Goal: Task Accomplishment & Management: Manage account settings

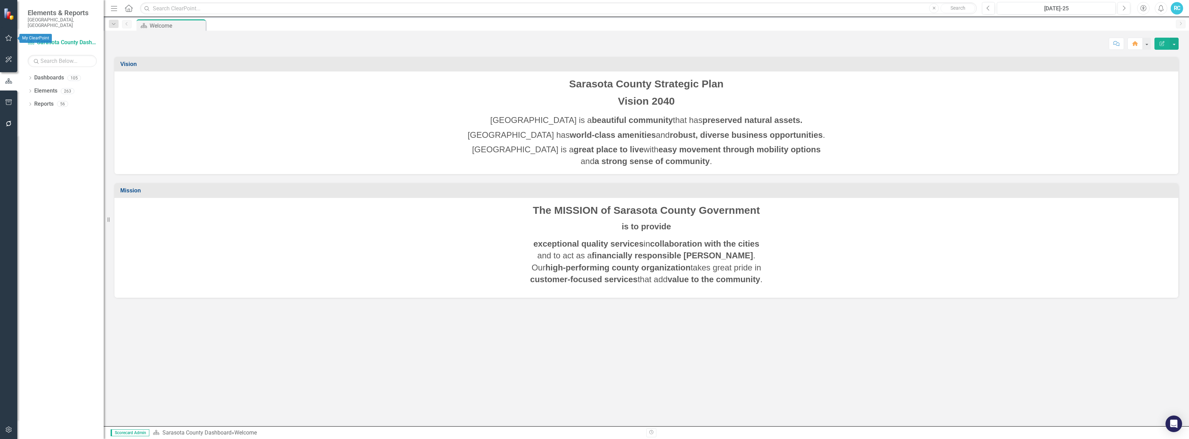
click at [7, 38] on icon "button" at bounding box center [9, 38] width 7 height 6
click at [48, 37] on div "Workspaces" at bounding box center [43, 41] width 30 height 8
click at [45, 37] on div "Workspaces" at bounding box center [43, 41] width 30 height 8
click at [9, 39] on icon "button" at bounding box center [9, 38] width 8 height 6
click at [7, 98] on button "button" at bounding box center [9, 102] width 16 height 15
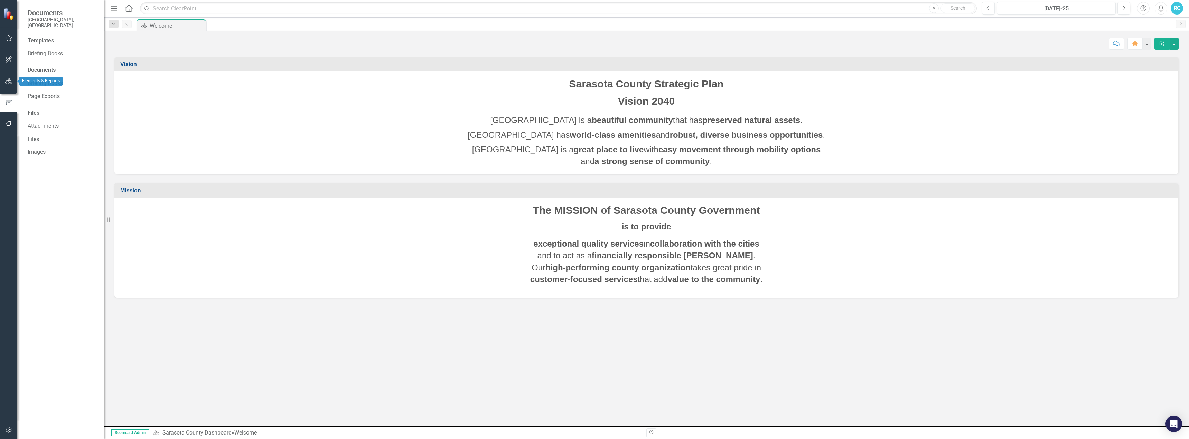
click at [8, 78] on button "button" at bounding box center [9, 81] width 16 height 15
click at [30, 103] on icon "Dropdown" at bounding box center [30, 105] width 5 height 4
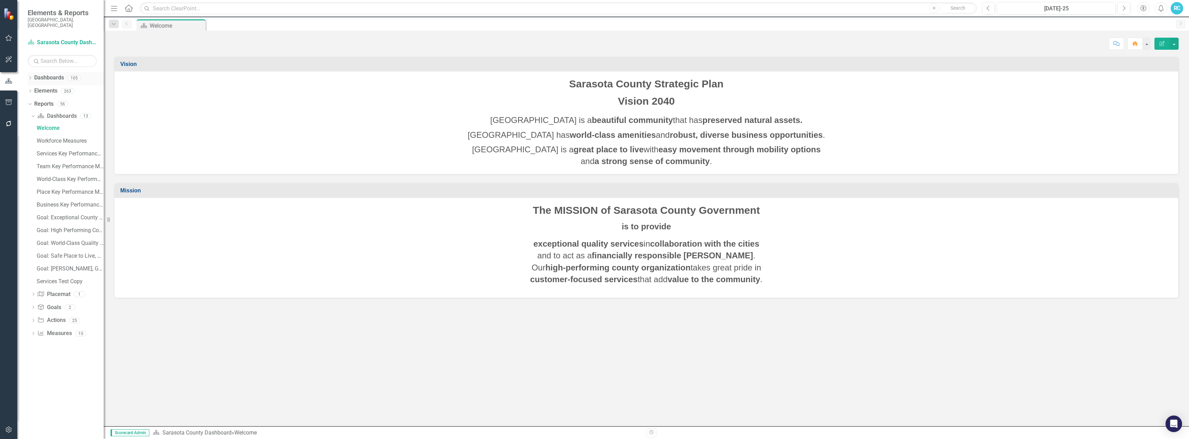
click at [32, 77] on icon "Dropdown" at bounding box center [30, 79] width 5 height 4
click at [51, 87] on link "2026 DRAFT Strategic Plan" at bounding box center [71, 91] width 66 height 8
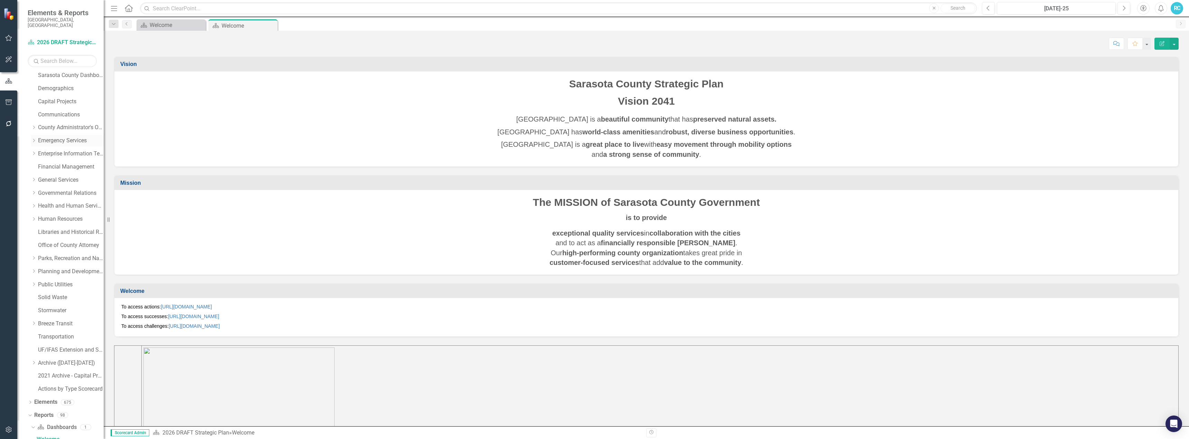
click at [35, 139] on icon "Dropdown" at bounding box center [33, 141] width 5 height 4
click at [59, 150] on link "Public Safety Communication" at bounding box center [74, 154] width 59 height 8
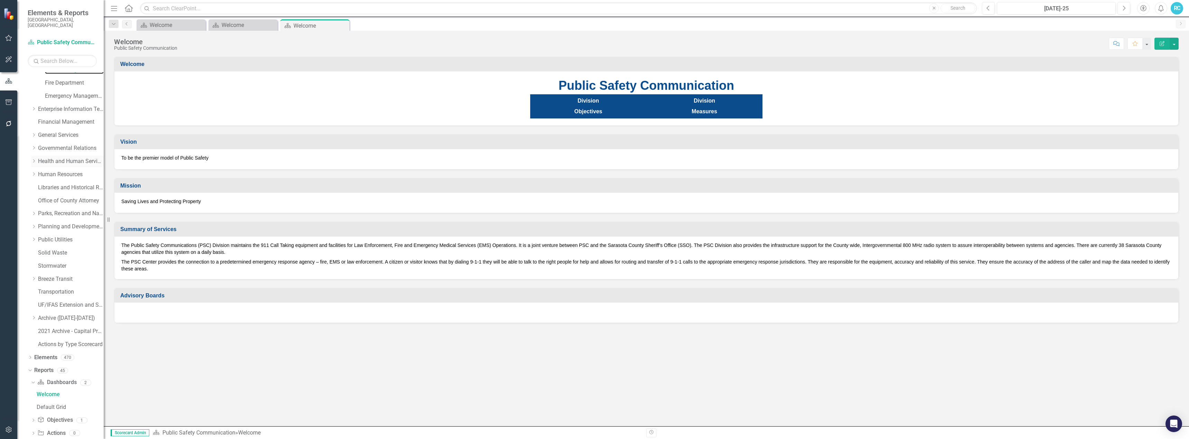
scroll to position [132, 0]
click at [35, 412] on div "Dropdown" at bounding box center [33, 415] width 5 height 6
click at [30, 395] on div "Dropdown Dashboard Dashboards 2 Welcome Default Grid Dropdown Objective Objecti…" at bounding box center [66, 408] width 76 height 51
click at [32, 401] on icon "Dropdown" at bounding box center [33, 403] width 5 height 4
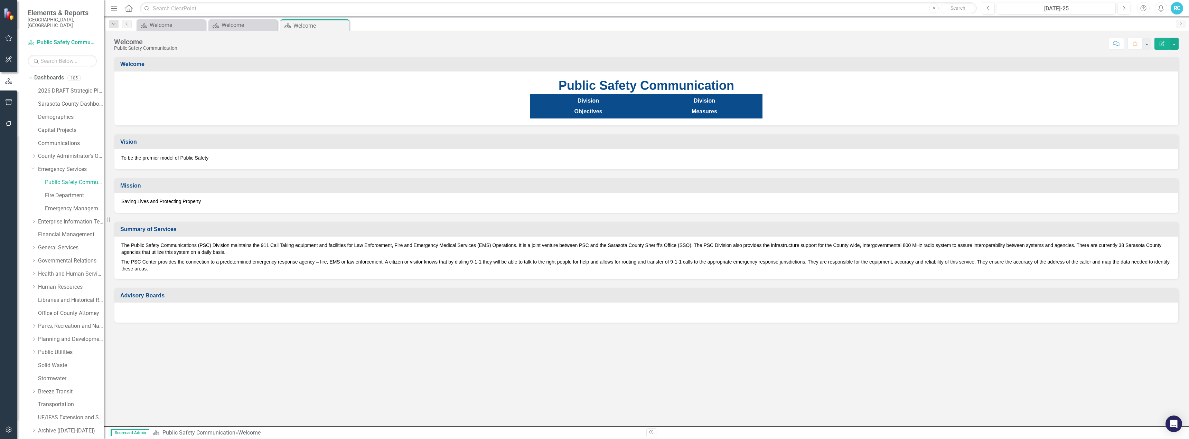
scroll to position [35, 0]
click at [64, 132] on link "Emergency Services" at bounding box center [71, 135] width 66 height 8
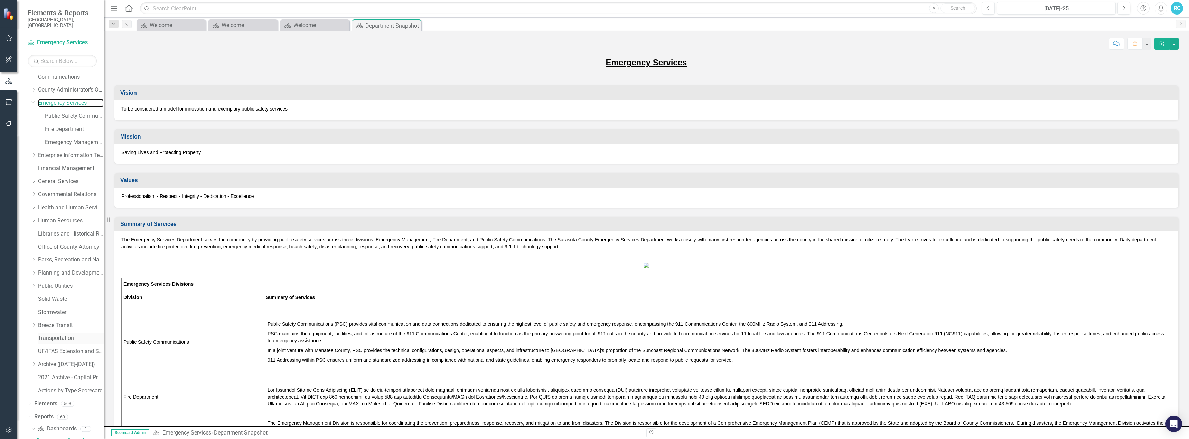
scroll to position [145, 0]
click at [32, 412] on div "Dropdown" at bounding box center [33, 415] width 5 height 6
click at [60, 386] on div "Department Actions Report" at bounding box center [70, 389] width 67 height 6
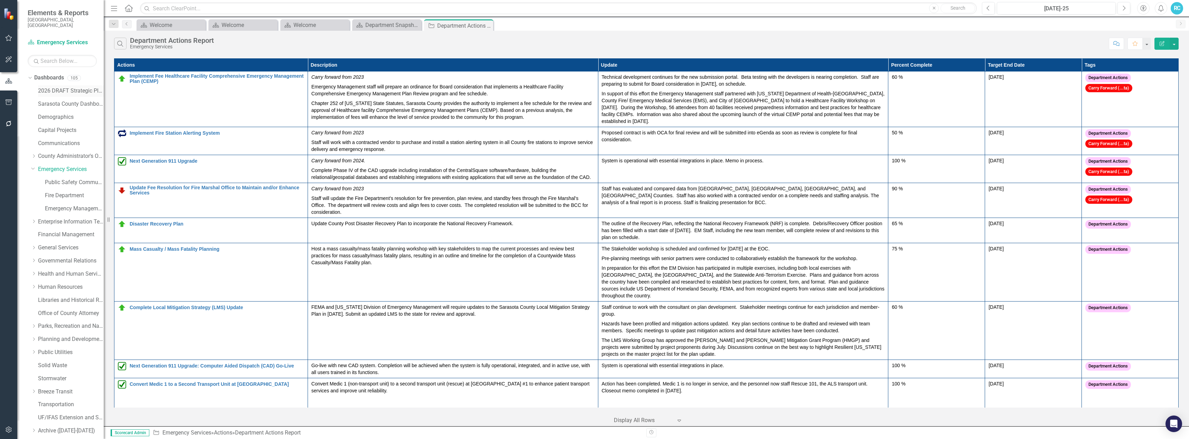
click at [53, 87] on link "2026 DRAFT Strategic Plan" at bounding box center [71, 91] width 66 height 8
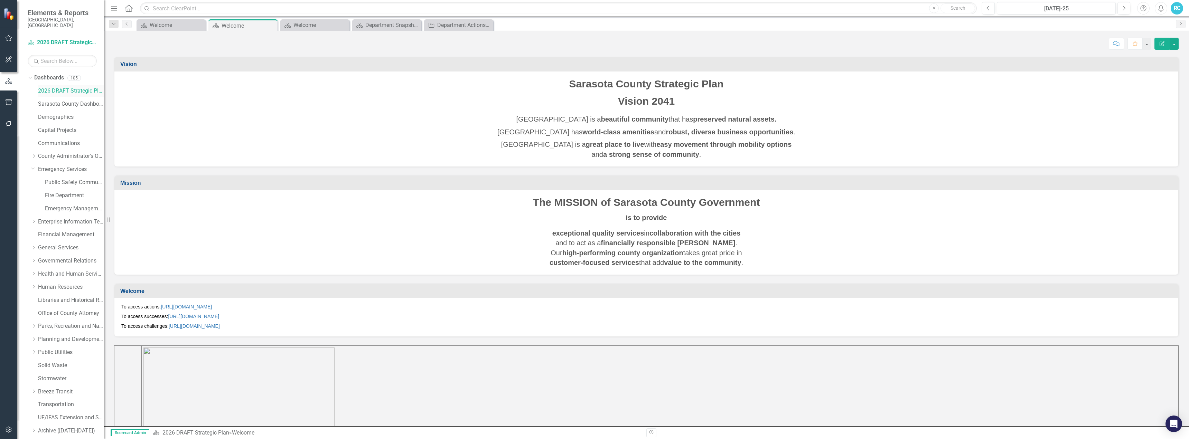
scroll to position [68, 0]
click at [212, 307] on link "[URL][DOMAIN_NAME]" at bounding box center [186, 307] width 51 height 6
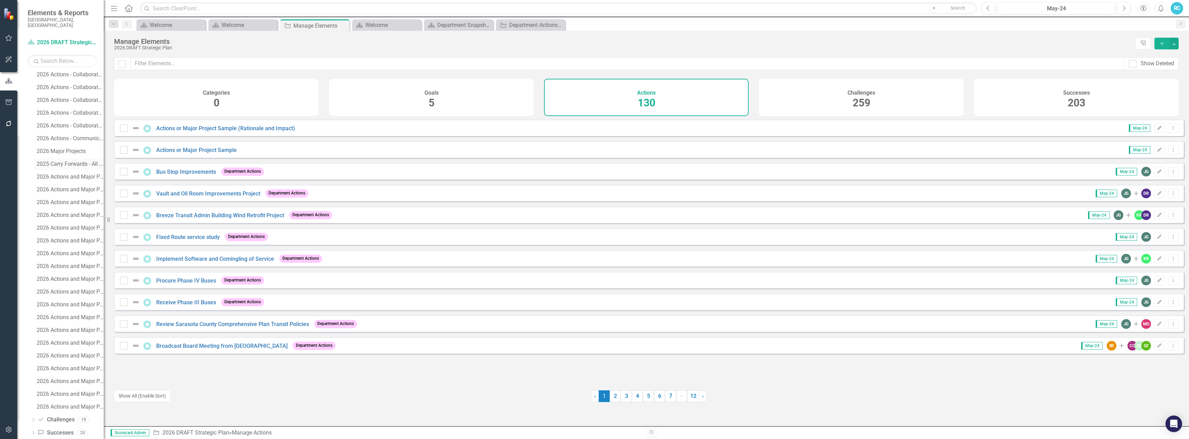
scroll to position [656, 0]
click at [69, 398] on div "2026 Actions and Major Projects - UF/IFAS Extension and Sustainability" at bounding box center [70, 401] width 67 height 6
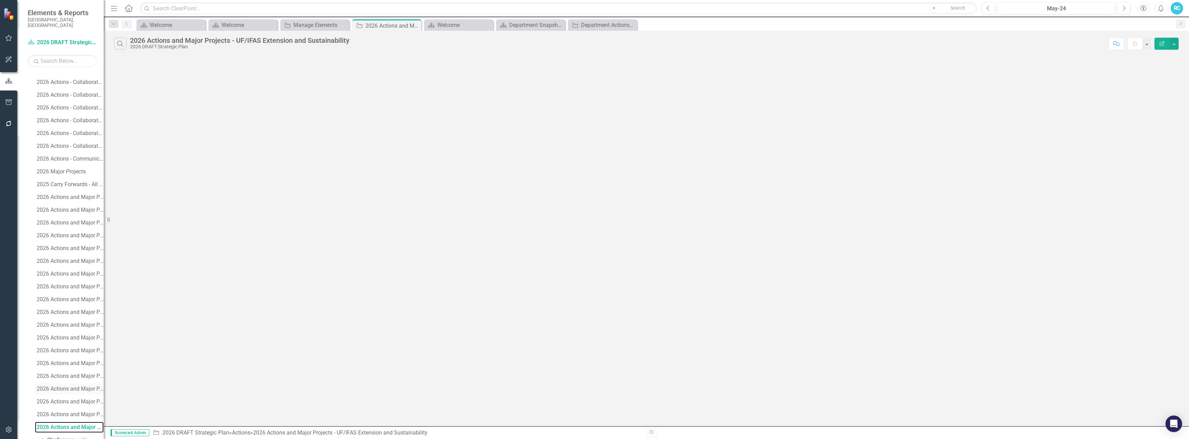
scroll to position [606, 0]
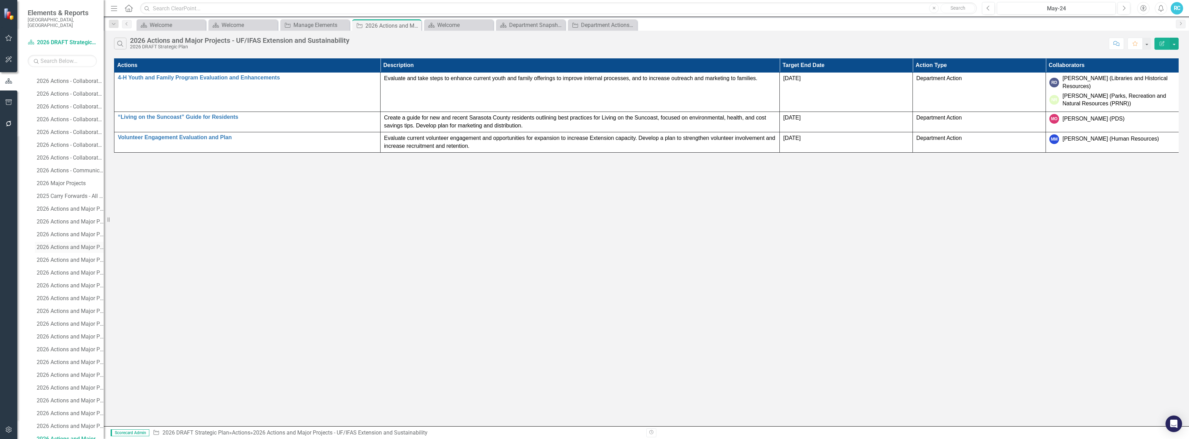
click at [67, 244] on div "2026 Actions and Major Projects - Emergency Services" at bounding box center [70, 247] width 67 height 6
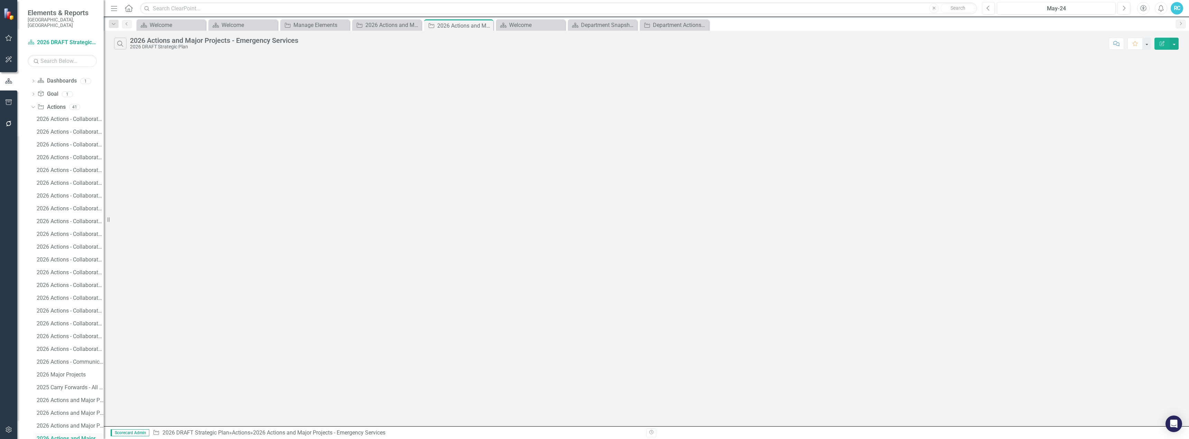
scroll to position [414, 0]
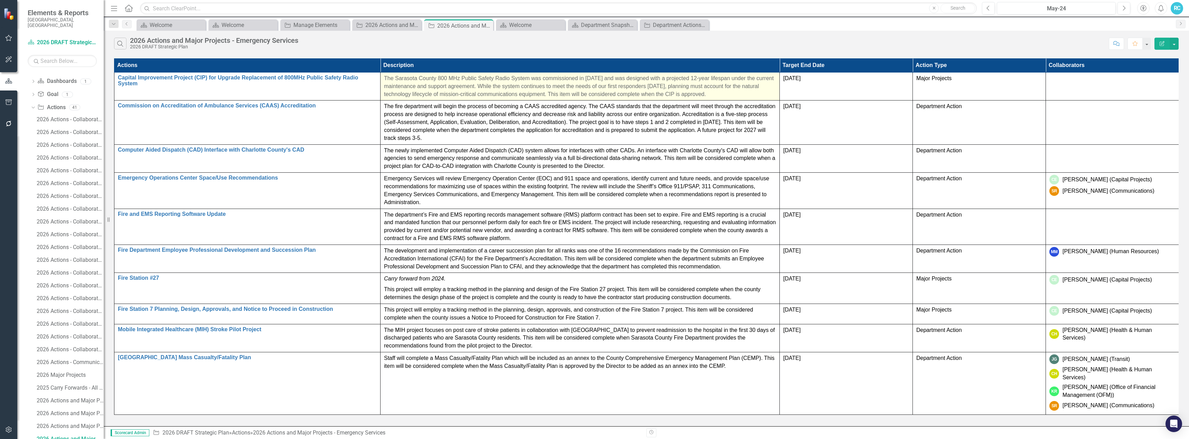
click at [707, 92] on p "The Sarasota County 800 MHz Public Safety Radio System was commissioned in [DAT…" at bounding box center [580, 87] width 392 height 24
click at [704, 92] on p "The Sarasota County 800 MHz Public Safety Radio System was commissioned in [DAT…" at bounding box center [580, 87] width 392 height 24
click at [533, 81] on p "The Sarasota County 800 MHz Public Safety Radio System was commissioned in [DAT…" at bounding box center [580, 87] width 392 height 24
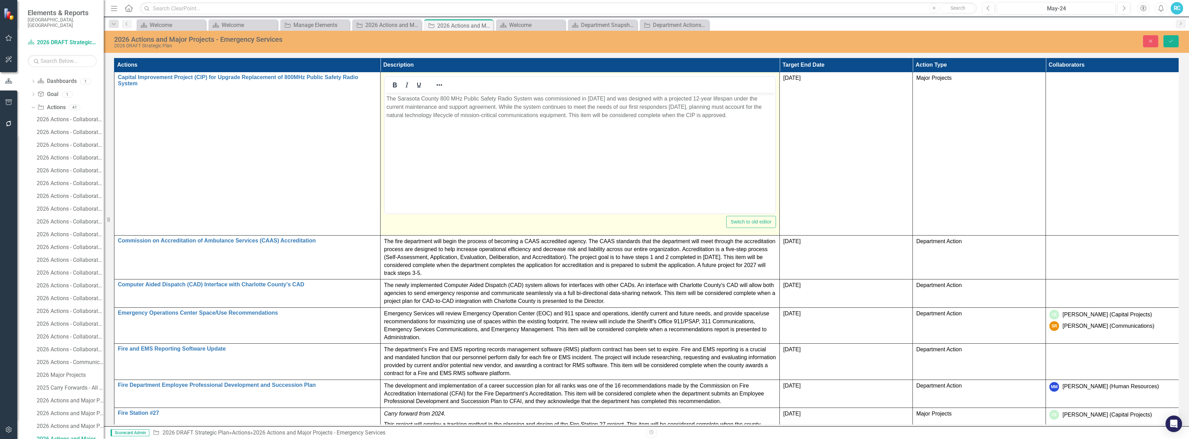
scroll to position [0, 0]
click at [386, 97] on body "The Sarasota County 800 MHz Public Safety Radio System was commissioned in [DAT…" at bounding box center [580, 145] width 391 height 104
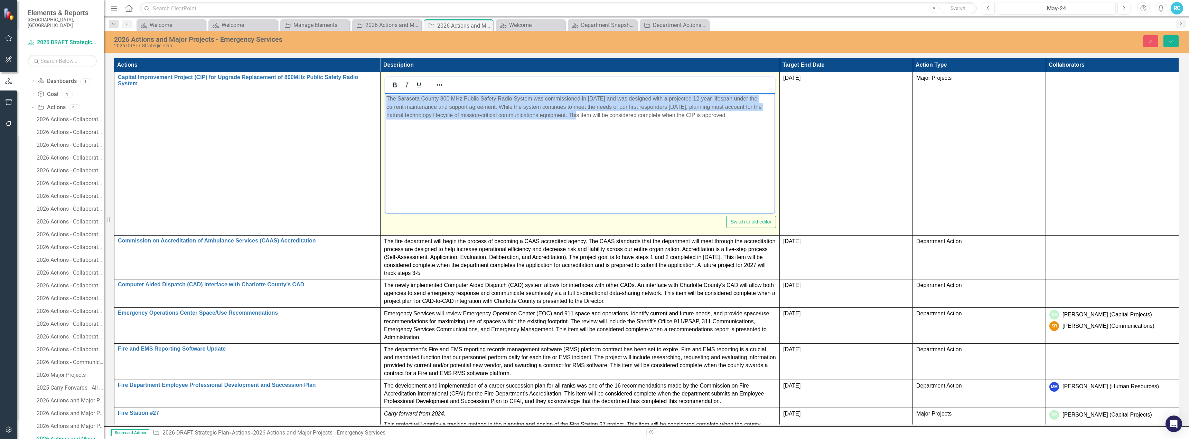
drag, startPoint x: 386, startPoint y: 97, endPoint x: 563, endPoint y: 115, distance: 177.8
click at [563, 115] on p "The Sarasota County 800 MHz Public Safety Radio System was commissioned in [DAT…" at bounding box center [579, 107] width 387 height 25
click at [493, 137] on body "The Sarasota County 800 MHz Public Safety Radio System was commissioned in [DAT…" at bounding box center [580, 145] width 391 height 104
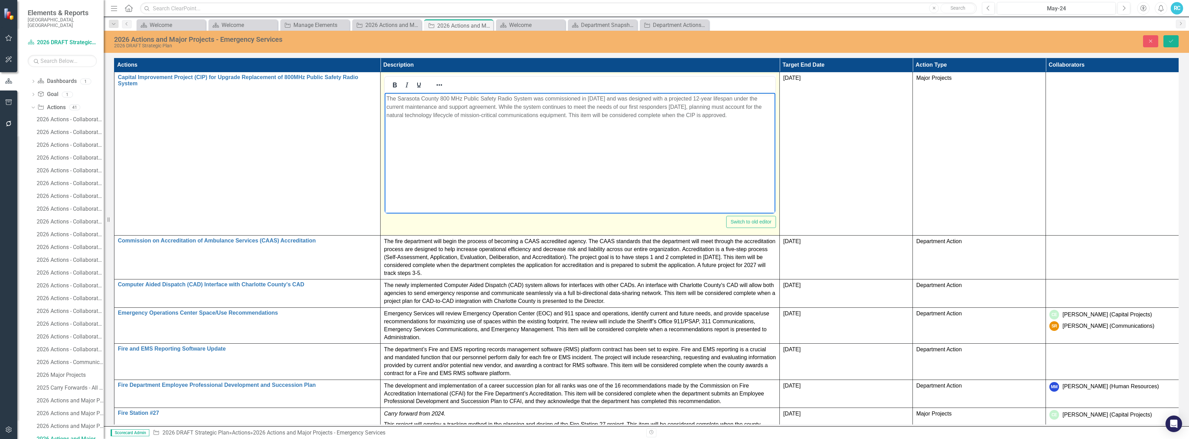
click at [745, 118] on p "The Sarasota County 800 MHz Public Safety Radio System was commissioned in [DAT…" at bounding box center [579, 107] width 387 height 25
click at [509, 129] on p "Complete an analysis of the useful life expectancy for the current 800MHz Publi…" at bounding box center [579, 129] width 387 height 8
click at [548, 129] on p "Complete an analysis of the useful life expectancy and future neeeds for the cu…" at bounding box center [579, 129] width 387 height 8
click at [682, 130] on p "Complete an analysis of the useful life expectancy and future needs for the cur…" at bounding box center [579, 129] width 387 height 8
drag, startPoint x: 740, startPoint y: 114, endPoint x: 766, endPoint y: 187, distance: 78.2
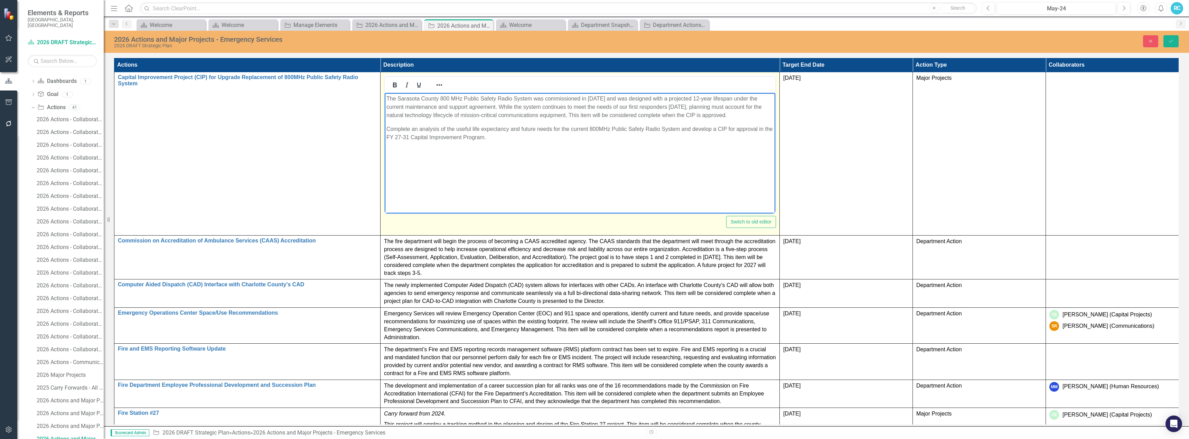
click at [385, 94] on html "The Sarasota County 800 MHz Public Safety Radio System was commissioned in [DAT…" at bounding box center [580, 145] width 391 height 104
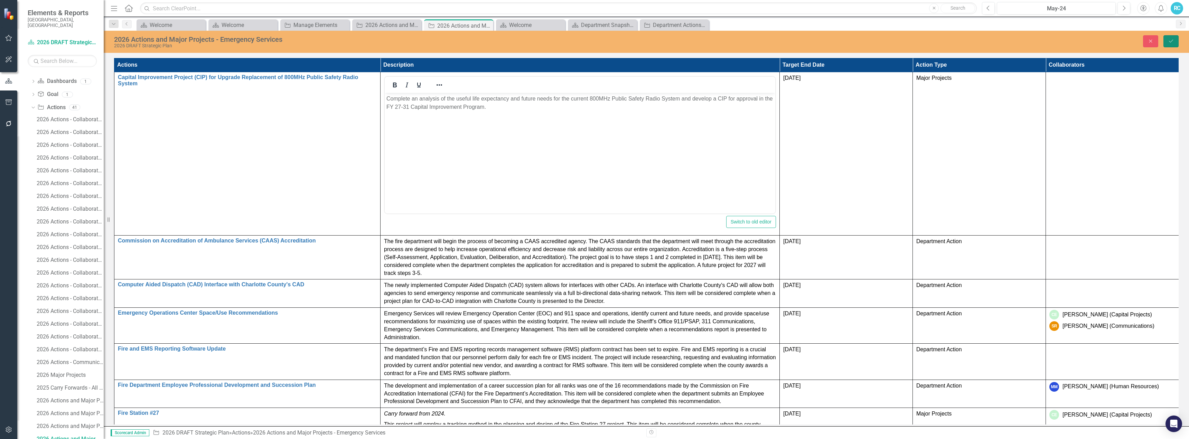
click at [1171, 41] on icon "submit" at bounding box center [1171, 41] width 4 height 3
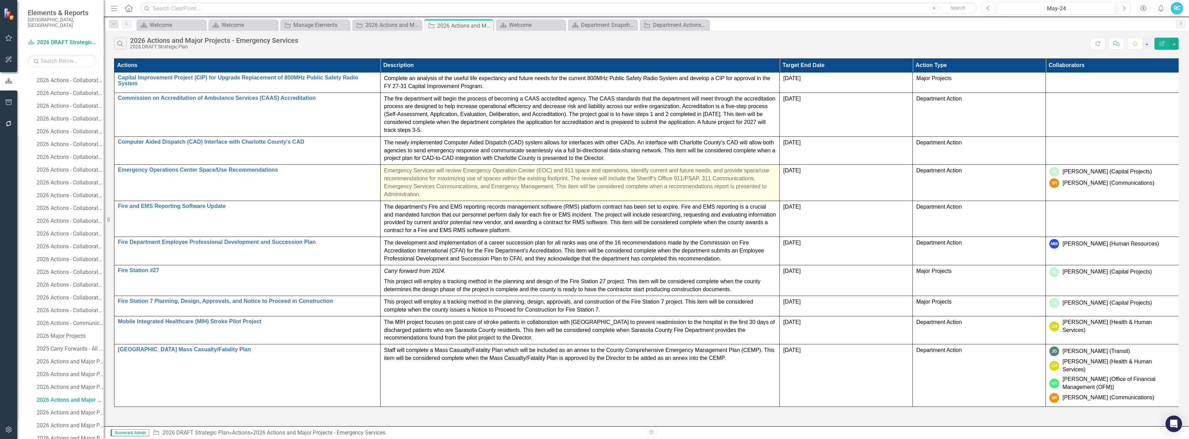
scroll to position [375, 0]
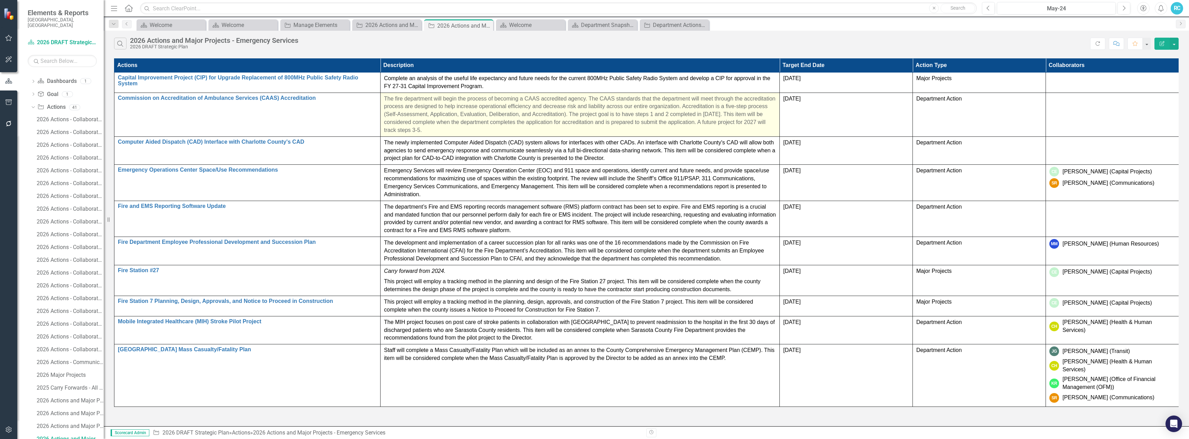
click at [518, 114] on p "The fire department will begin the process of becoming a CAAS accredited agency…" at bounding box center [580, 114] width 392 height 39
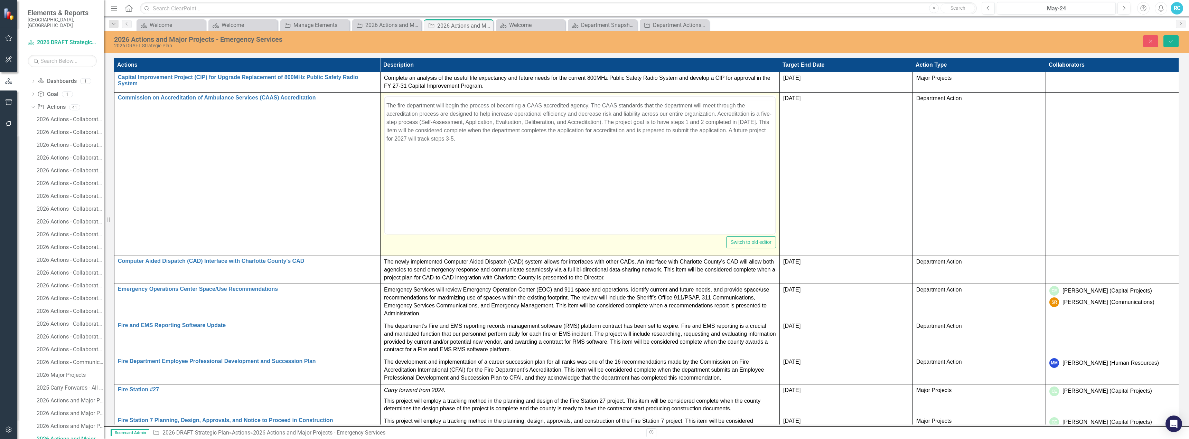
scroll to position [0, 0]
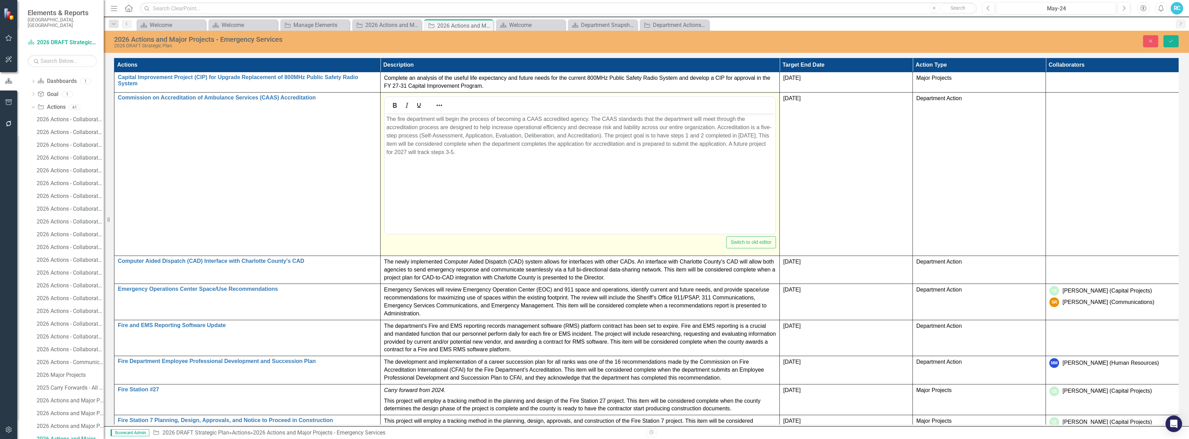
click at [392, 169] on body "The fire department will begin the process of becoming a CAAS accredited agency…" at bounding box center [580, 165] width 391 height 104
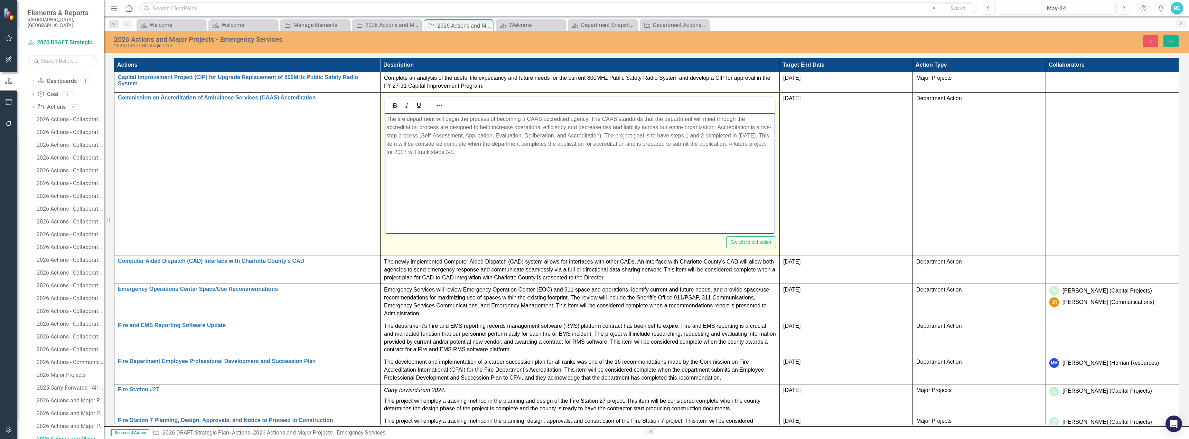
click at [432, 175] on body "The fire department will begin the process of becoming a CAAS accredited agency…" at bounding box center [580, 165] width 391 height 104
click at [400, 162] on body "The fire department will begin the process of becoming a CAAS accredited agency…" at bounding box center [580, 165] width 391 height 104
click at [470, 154] on p "The fire department will begin the process of becoming a CAAS accredited agency…" at bounding box center [579, 135] width 387 height 41
click at [502, 164] on p "Complete Self-Assessment and Application for Commission on Accreditation of Amb…" at bounding box center [579, 166] width 387 height 8
click at [666, 166] on p "Complete Self-Assessment and Application for the Commission on Accreditation of…" at bounding box center [579, 166] width 387 height 8
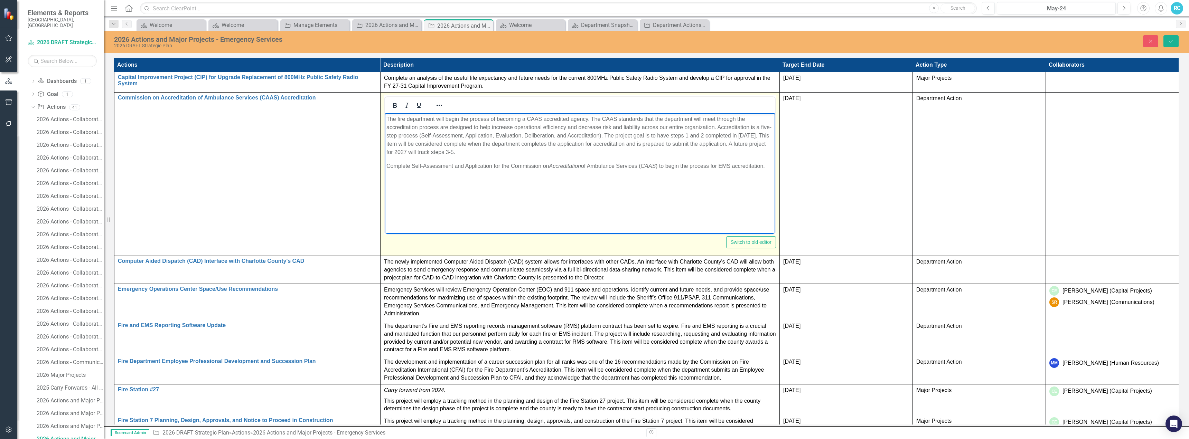
click at [386, 167] on body "The fire department will begin the process of becoming a CAAS accredited agency…" at bounding box center [580, 165] width 391 height 104
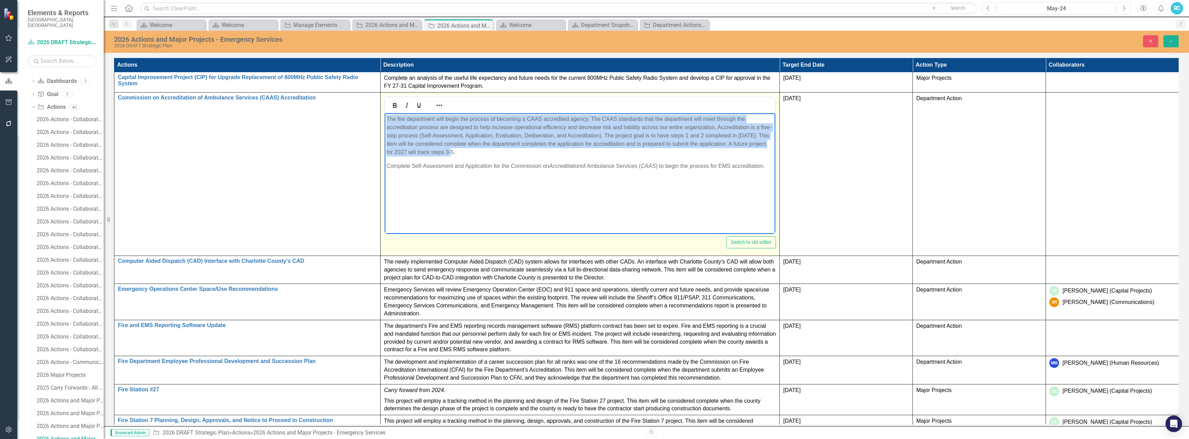
drag, startPoint x: 487, startPoint y: 155, endPoint x: 767, endPoint y: 233, distance: 289.8
click at [385, 119] on html "The fire department will begin the process of becoming a CAAS accredited agency…" at bounding box center [580, 165] width 391 height 104
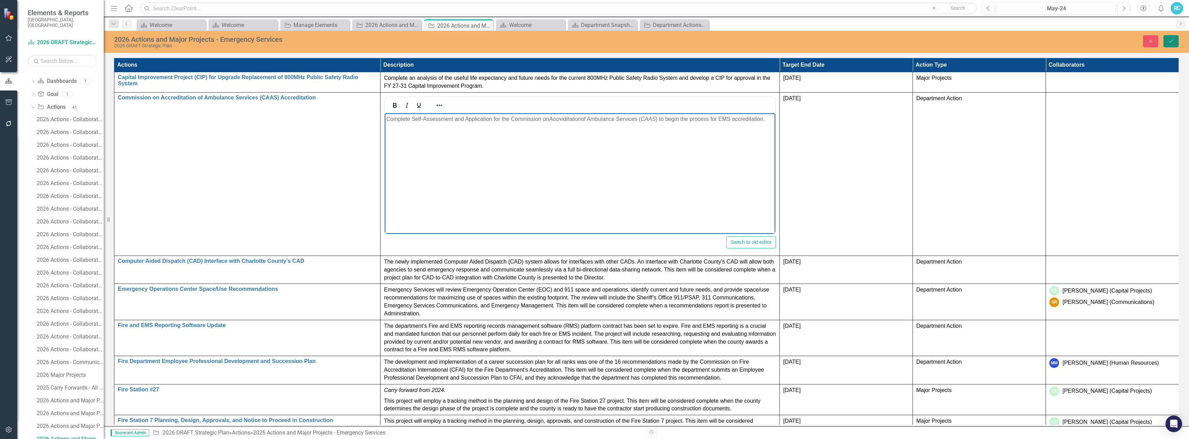
click at [1173, 40] on icon "submit" at bounding box center [1171, 41] width 4 height 3
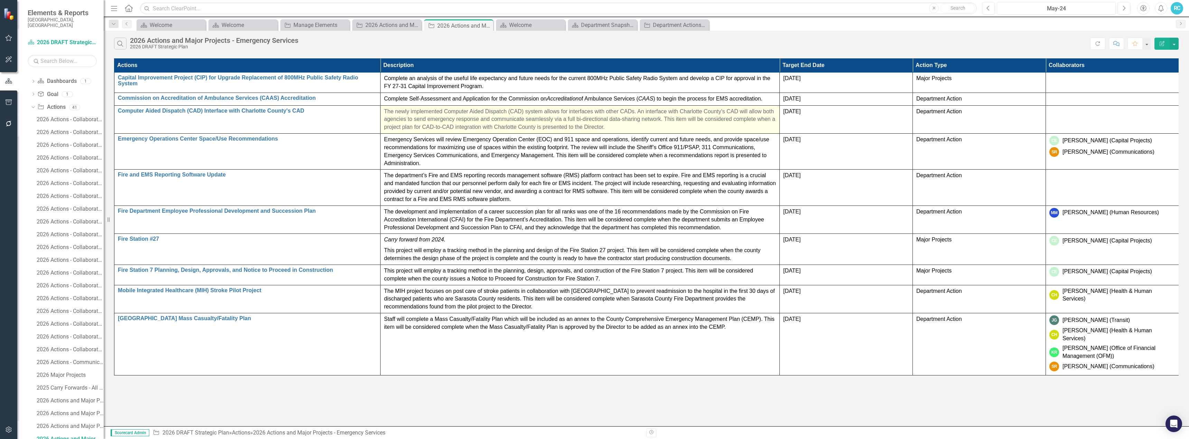
click at [648, 127] on p "The newly implemented Computer Aided Dispatch (CAD) system allows for interface…" at bounding box center [580, 120] width 392 height 24
click at [383, 111] on td "The newly implemented Computer Aided Dispatch (CAD) system allows for interface…" at bounding box center [580, 119] width 399 height 28
click at [573, 119] on p "The newly implemented Computer Aided Dispatch (CAD) system allows for interface…" at bounding box center [580, 120] width 392 height 24
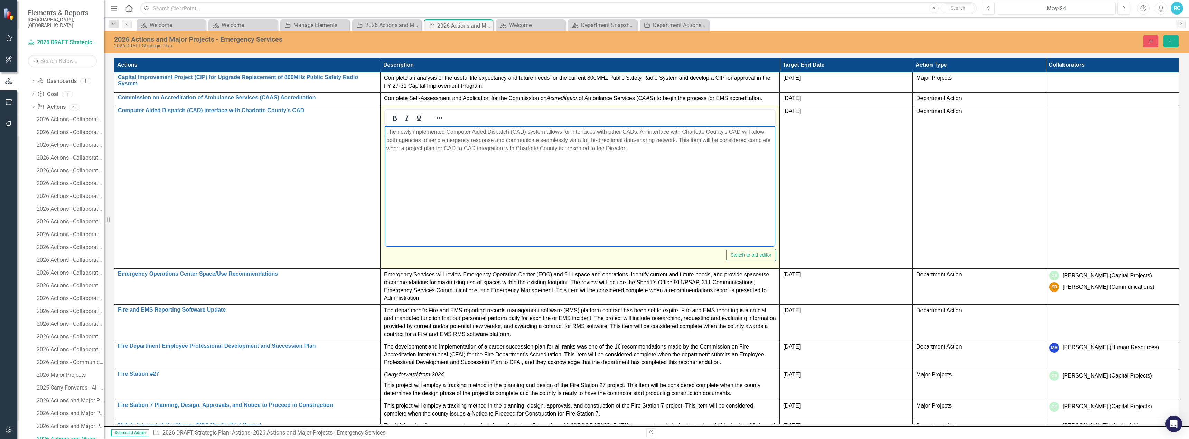
click at [474, 170] on body "The newly implemented Computer Aided Dispatch (CAD) system allows for interface…" at bounding box center [580, 178] width 391 height 104
click at [392, 159] on body "The newly implemented Computer Aided Dispatch (CAD) system allows for interface…" at bounding box center [580, 178] width 391 height 104
click at [647, 150] on p "The newly implemented Computer Aided Dispatch (CAD) system allows for interface…" at bounding box center [579, 140] width 387 height 25
drag, startPoint x: 637, startPoint y: 150, endPoint x: 490, endPoint y: 149, distance: 146.9
click at [490, 149] on p "The newly implemented Computer Aided Dispatch (CAD) system allows for interface…" at bounding box center [579, 140] width 387 height 25
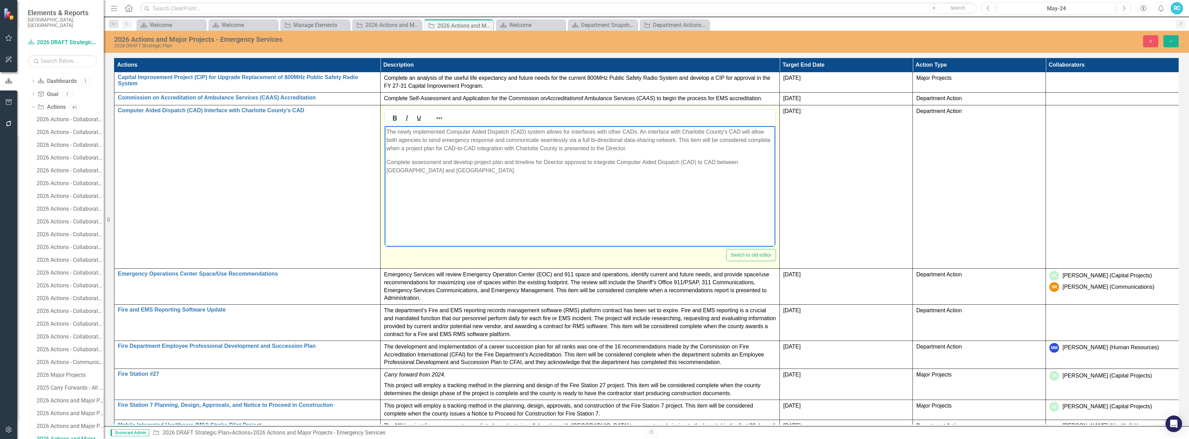
click at [549, 152] on body "The newly implemented Computer Aided Dispatch (CAD) system allows for interface…" at bounding box center [580, 178] width 391 height 104
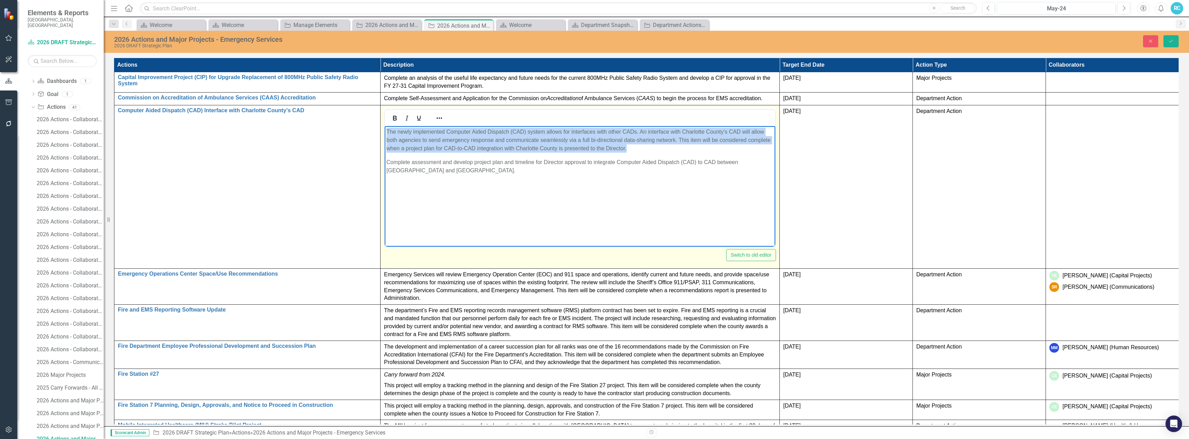
drag, startPoint x: 634, startPoint y: 149, endPoint x: 386, endPoint y: 132, distance: 248.1
click at [386, 132] on body "The newly implemented Computer Aided Dispatch (CAD) system allows for interface…" at bounding box center [580, 178] width 391 height 104
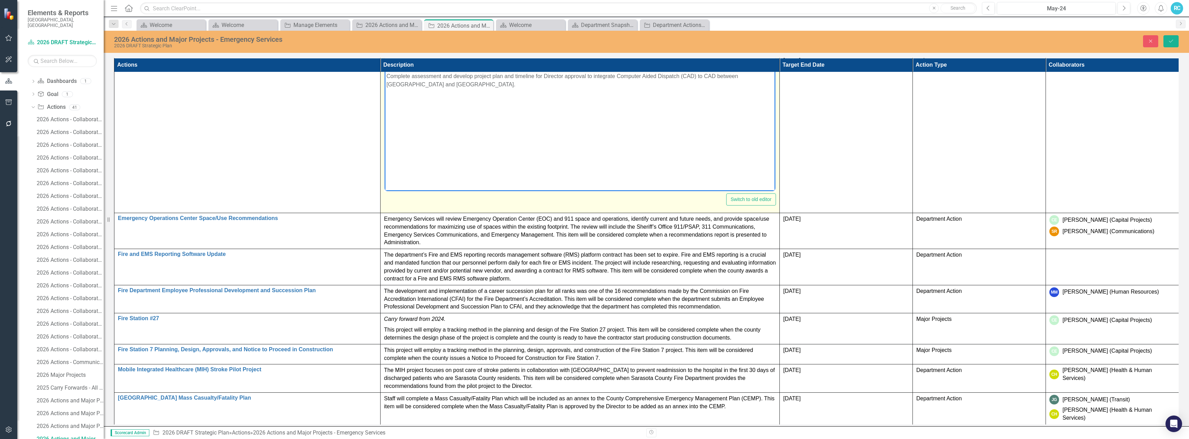
scroll to position [69, 0]
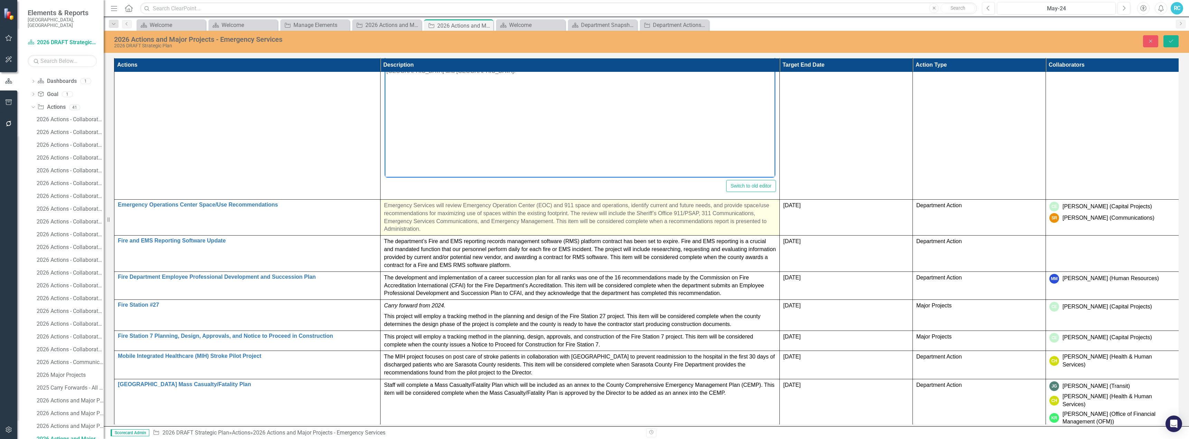
click at [555, 221] on p "Emergency Services will review Emergency Operation Center (EOC) and 911 space a…" at bounding box center [580, 217] width 392 height 31
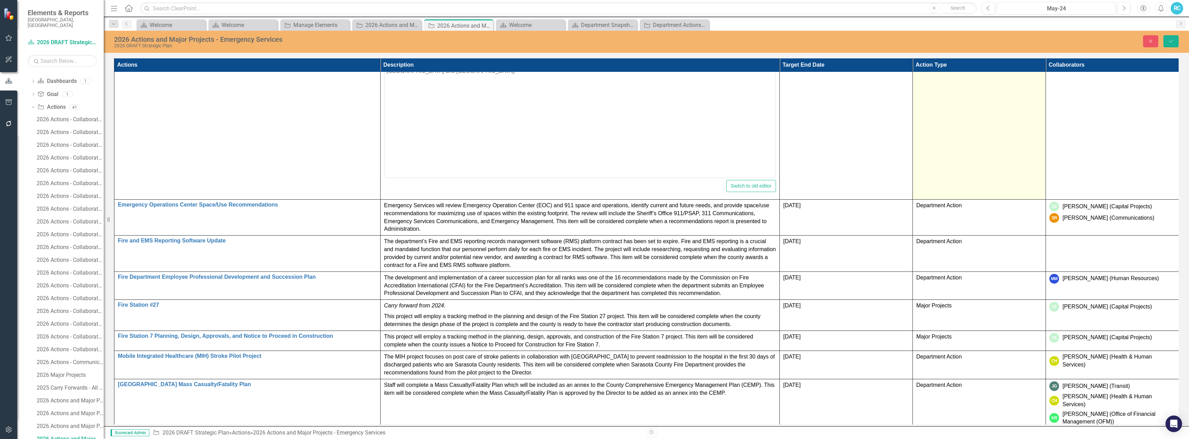
scroll to position [0, 0]
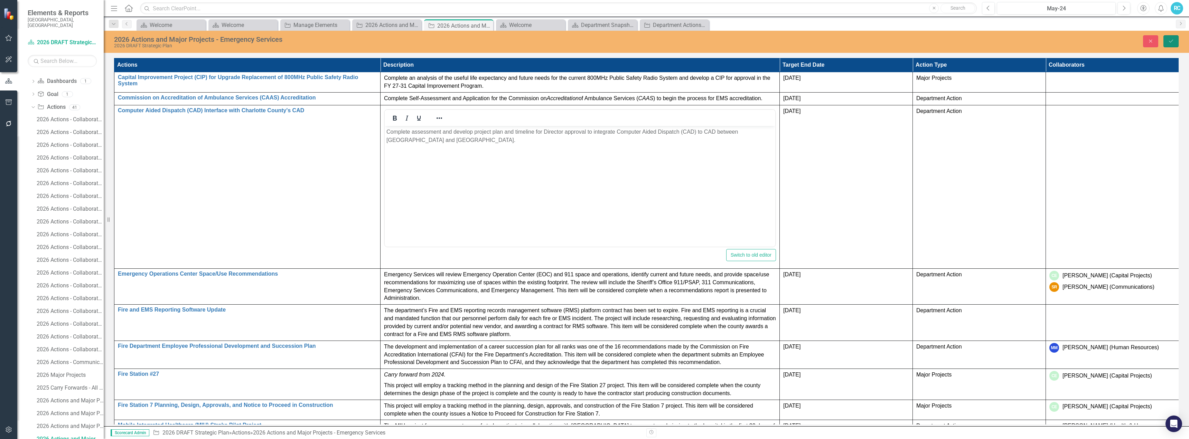
click at [1166, 37] on button "Save" at bounding box center [1171, 41] width 15 height 12
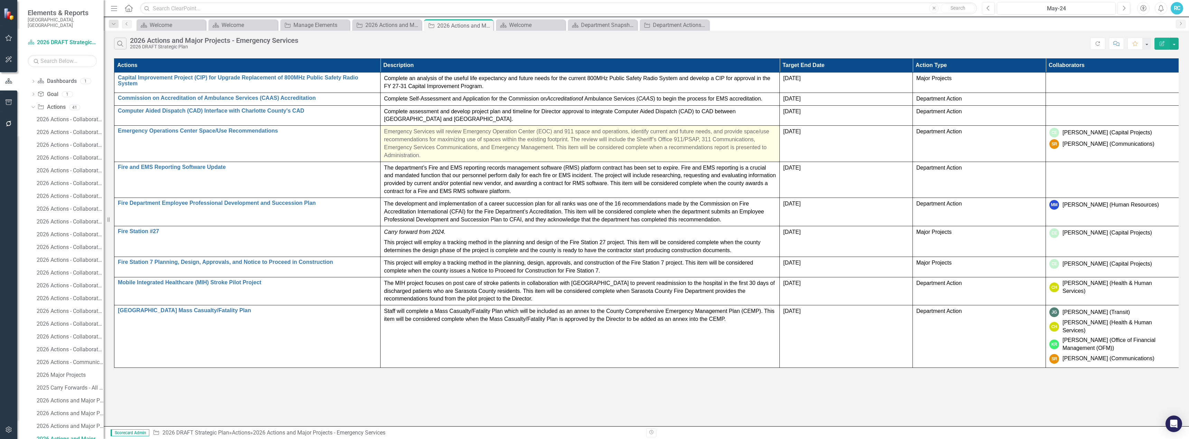
click at [436, 152] on p "Emergency Services will review Emergency Operation Center (EOC) and 911 space a…" at bounding box center [580, 143] width 392 height 31
click at [470, 149] on p "Emergency Services will review Emergency Operation Center (EOC) and 911 space a…" at bounding box center [580, 143] width 392 height 31
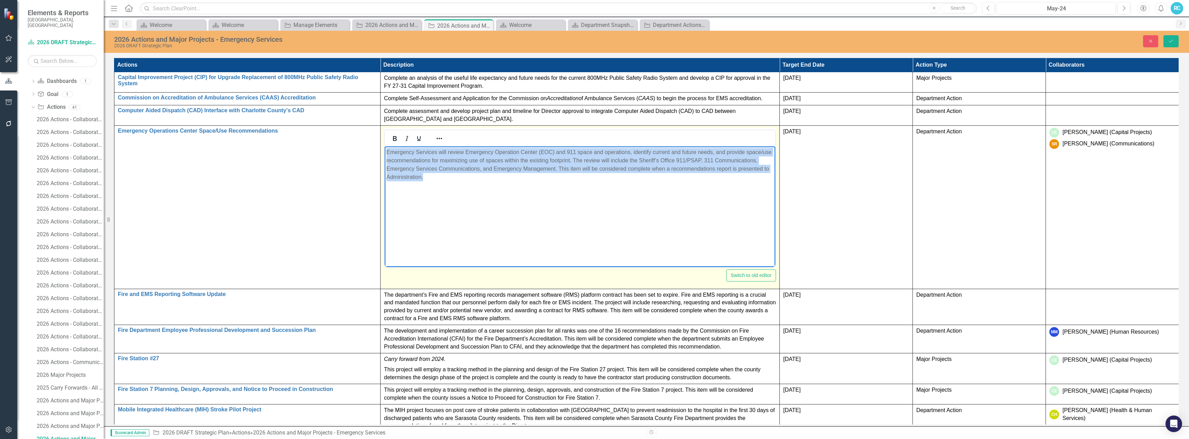
drag, startPoint x: 435, startPoint y: 179, endPoint x: 768, endPoint y: 298, distance: 354.4
click at [385, 152] on html "Emergency Services will review Emergency Operation Center (EOC) and 911 space a…" at bounding box center [580, 198] width 391 height 104
paste body "Rich Text Area. Press ALT-0 for help."
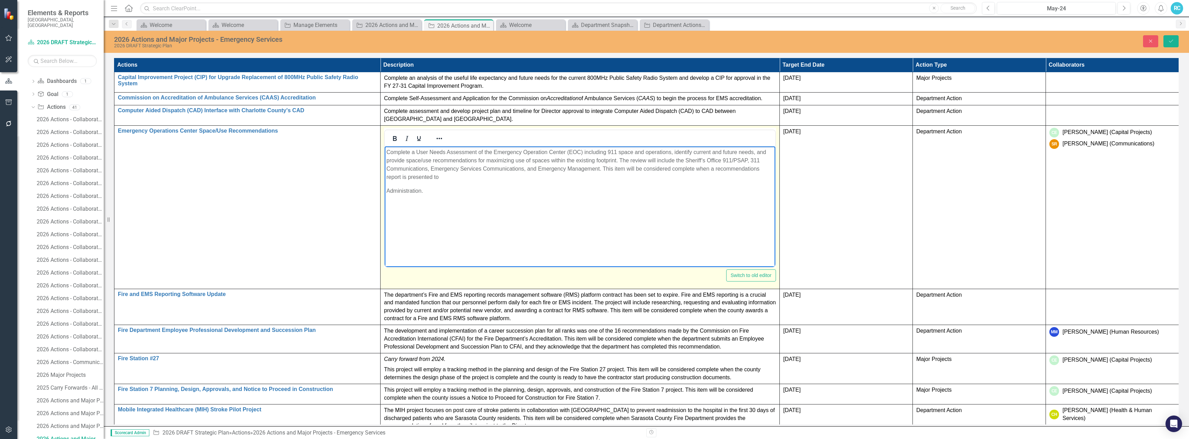
click at [387, 188] on p "Administration." at bounding box center [579, 191] width 387 height 8
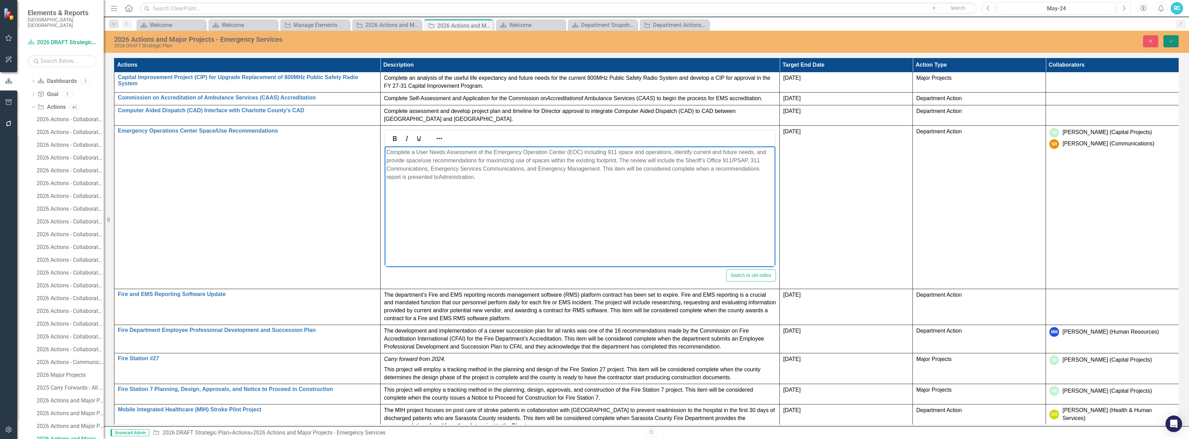
click at [1168, 39] on button "Save" at bounding box center [1171, 41] width 15 height 12
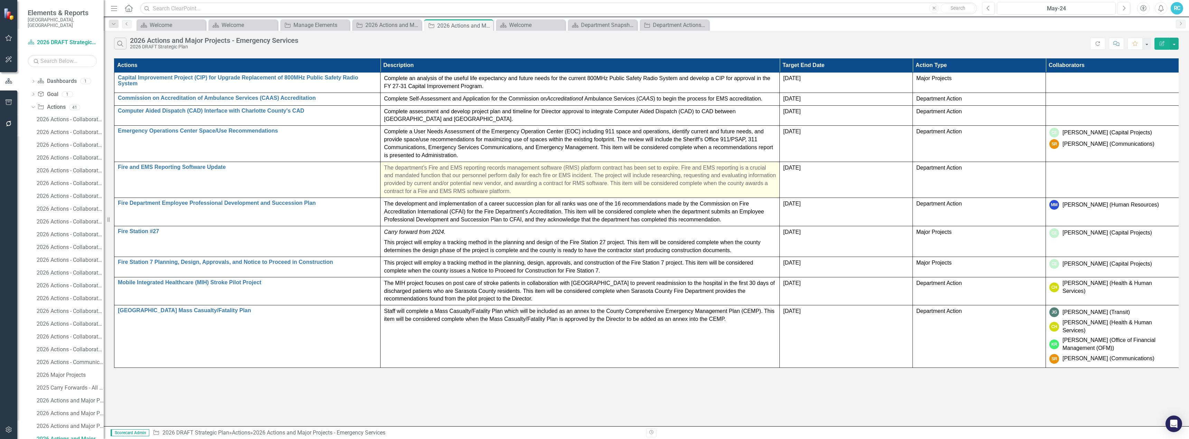
click at [429, 171] on p "The department’s Fire and EMS reporting records management software (RMS) platf…" at bounding box center [580, 179] width 392 height 31
click at [527, 188] on p "The department’s Fire and EMS reporting records management software (RMS) platf…" at bounding box center [580, 179] width 392 height 31
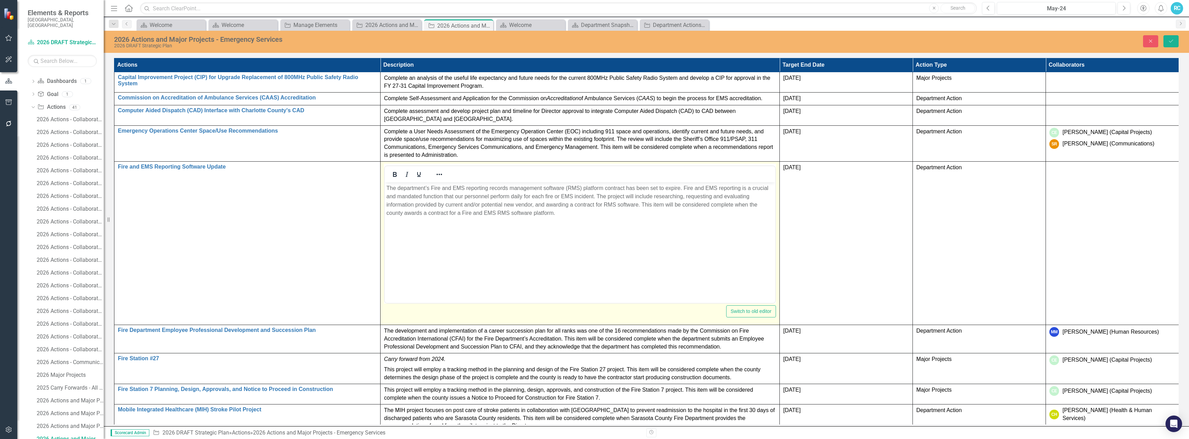
click at [404, 232] on body "The department’s Fire and EMS reporting records management software (RMS) platf…" at bounding box center [580, 234] width 391 height 104
click at [397, 230] on body "The department’s Fire and EMS reporting records management software (RMS) platf…" at bounding box center [580, 234] width 391 height 104
click at [384, 229] on div at bounding box center [580, 235] width 392 height 138
click at [389, 230] on body "The department’s Fire and EMS reporting records management software (RMS) platf…" at bounding box center [580, 234] width 391 height 104
click at [566, 213] on p "The department’s Fire and EMS reporting records management software (RMS) platf…" at bounding box center [579, 200] width 387 height 33
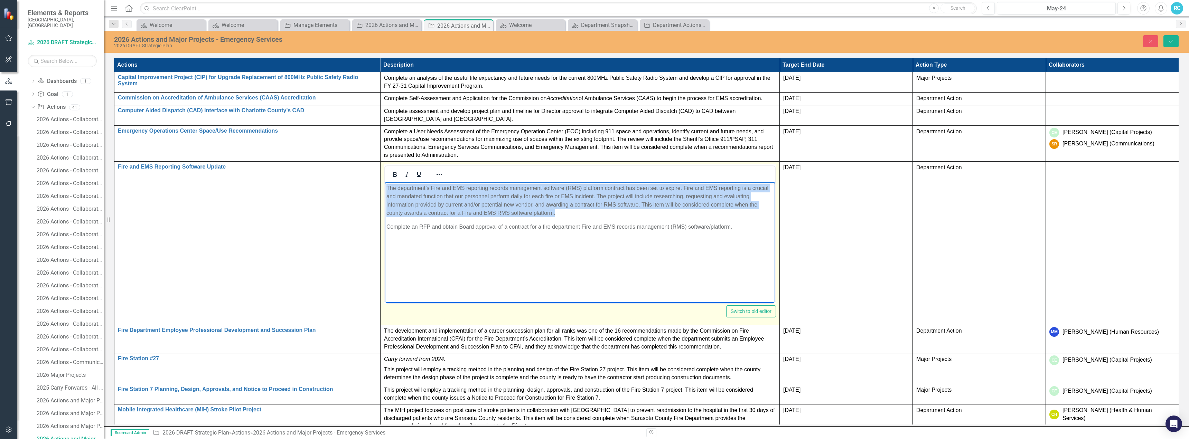
drag, startPoint x: 560, startPoint y: 214, endPoint x: 385, endPoint y: 189, distance: 177.0
click at [385, 189] on body "The department’s Fire and EMS reporting records management software (RMS) platf…" at bounding box center [580, 234] width 391 height 104
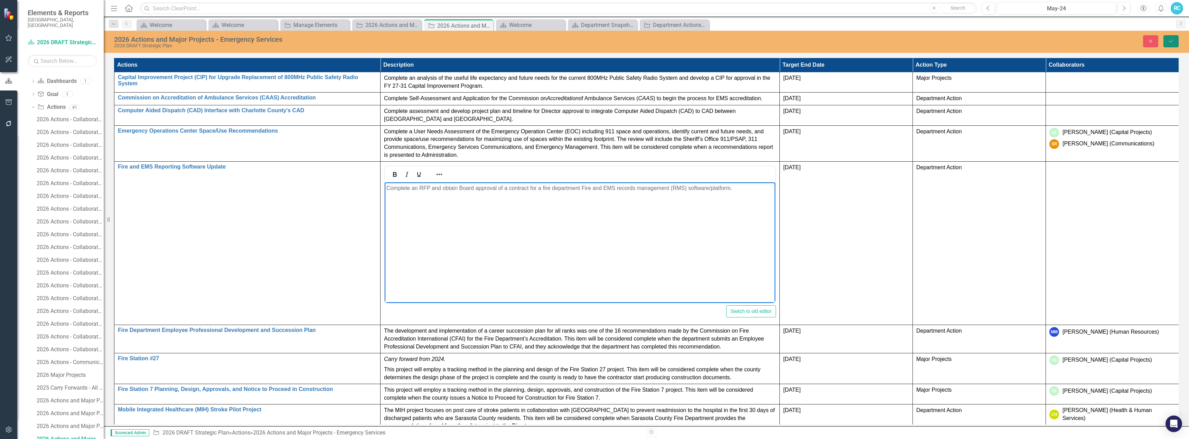
click at [1171, 41] on icon "Save" at bounding box center [1171, 41] width 6 height 5
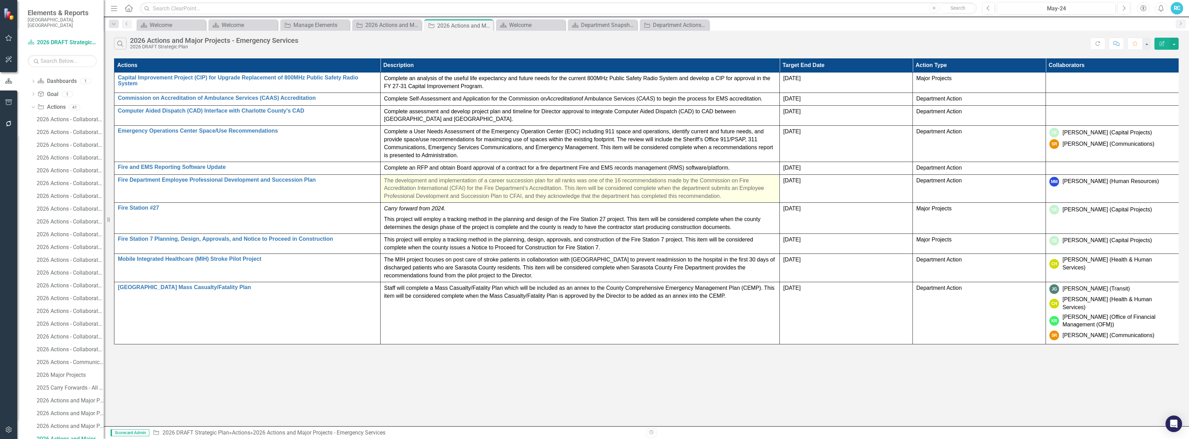
click at [565, 192] on p "The development and implementation of a career succession plan for all ranks wa…" at bounding box center [580, 189] width 392 height 24
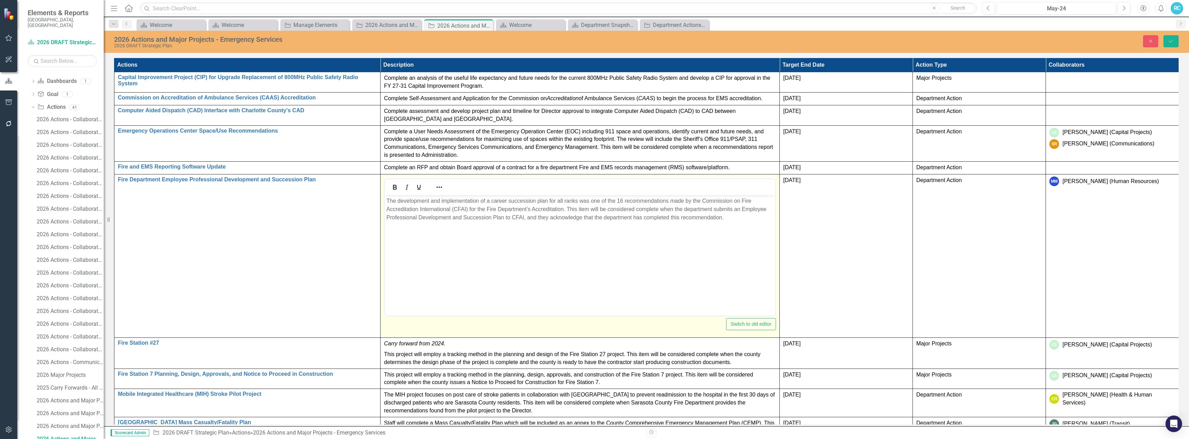
click at [455, 246] on body "The development and implementation of a career succession plan for all ranks wa…" at bounding box center [580, 247] width 391 height 104
click at [730, 217] on p "The development and implementation of a career succession plan for all ranks wa…" at bounding box center [579, 209] width 387 height 25
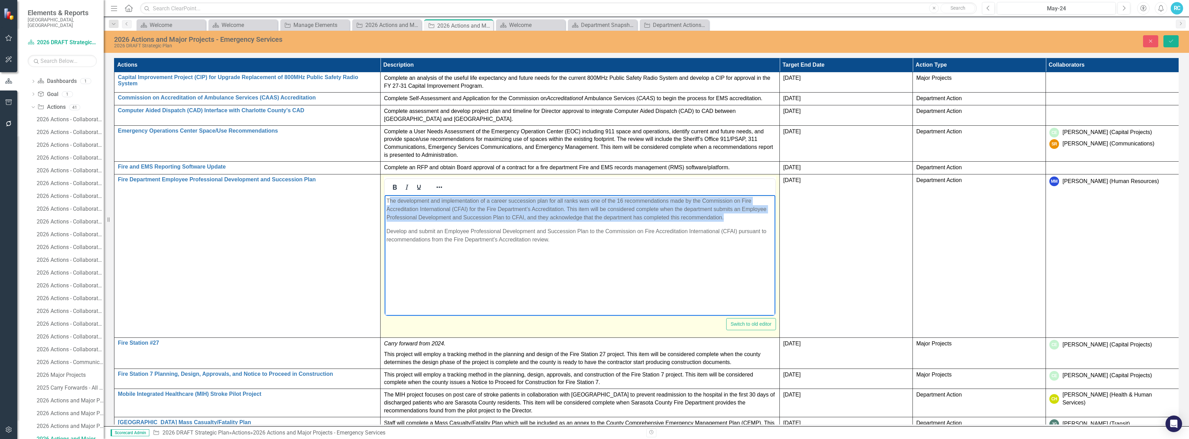
drag, startPoint x: 733, startPoint y: 220, endPoint x: 389, endPoint y: 198, distance: 345.3
click at [389, 198] on p "The development and implementation of a career succession plan for all ranks wa…" at bounding box center [579, 209] width 387 height 25
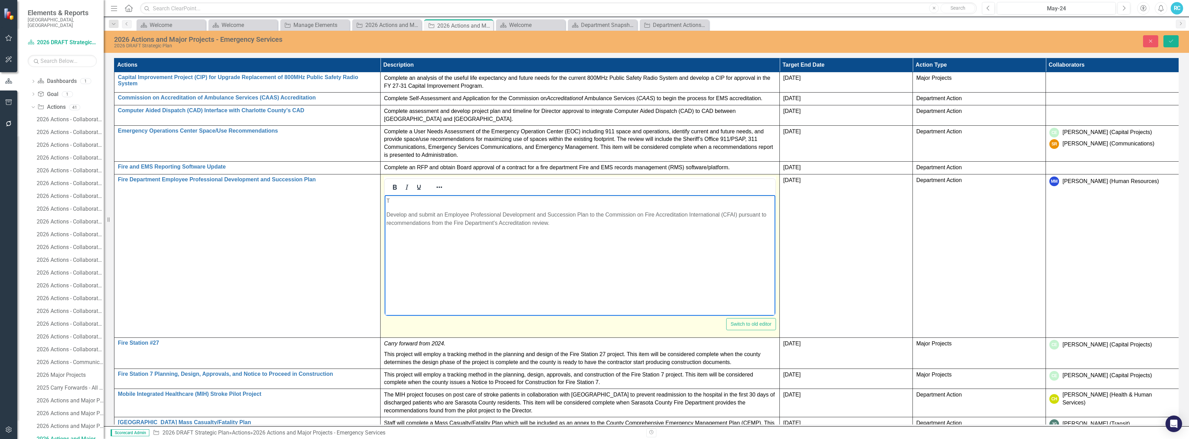
click at [387, 214] on p "Develop and submit an Employee Professional Development and Succession Plan to …" at bounding box center [579, 219] width 387 height 17
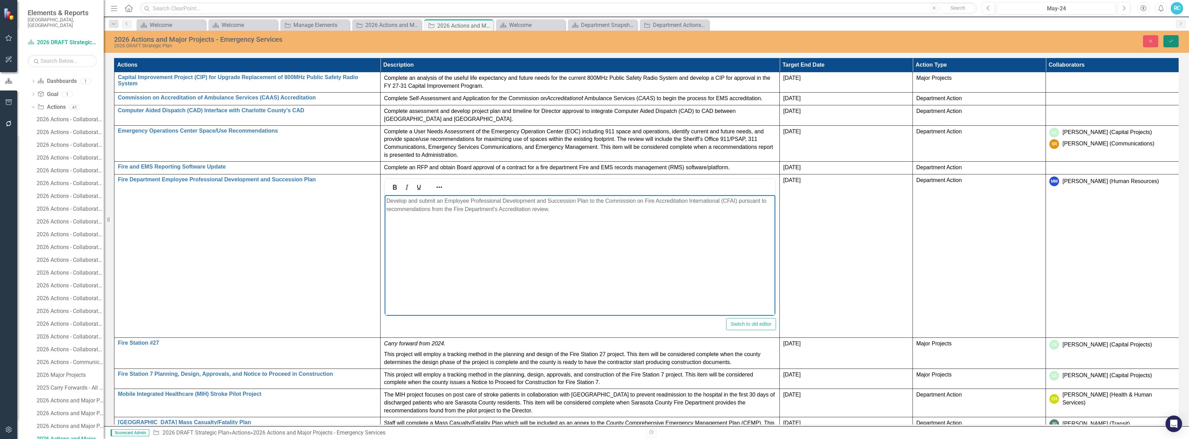
click at [1171, 40] on icon "Save" at bounding box center [1171, 41] width 6 height 5
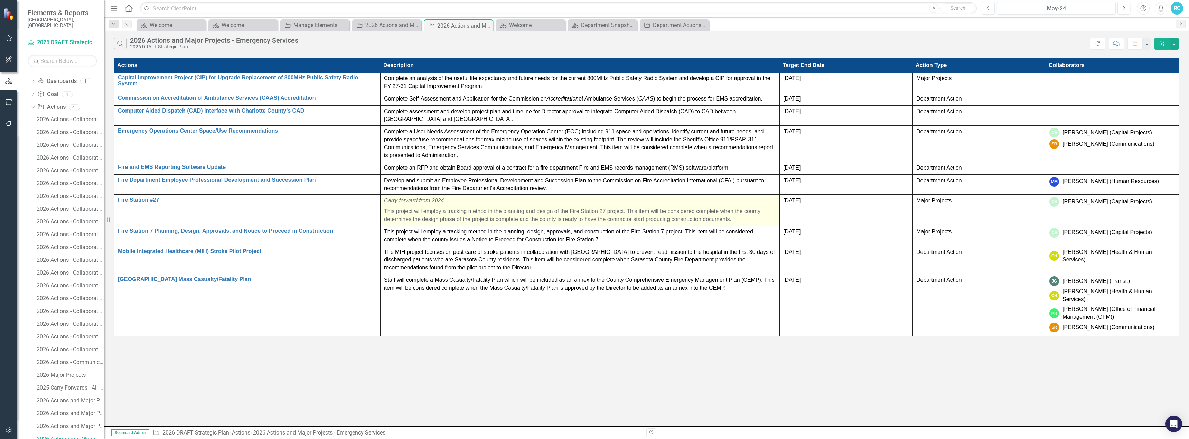
click at [730, 221] on p "This project will employ a tracking method in the planning and design of the Fi…" at bounding box center [580, 214] width 392 height 17
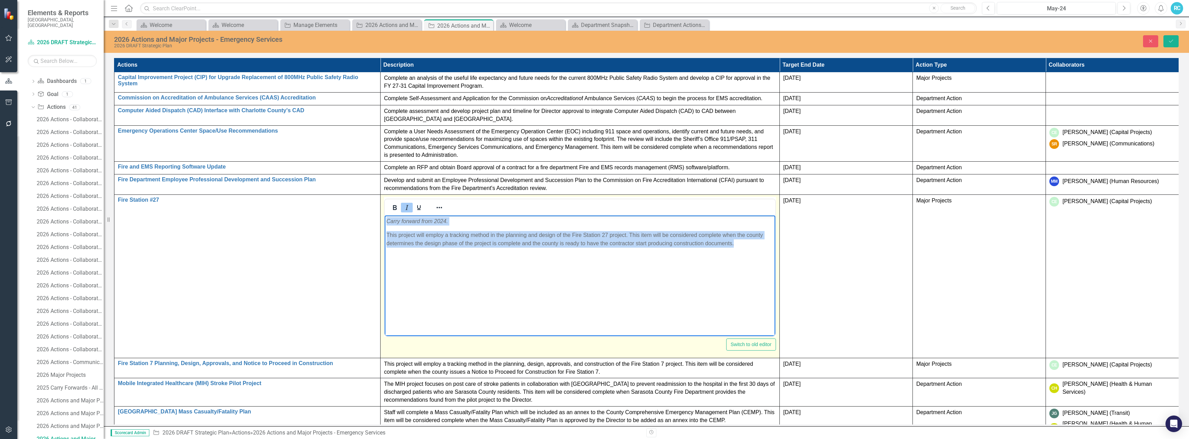
drag, startPoint x: 731, startPoint y: 244, endPoint x: 365, endPoint y: 218, distance: 366.3
click at [385, 218] on html "Carry forward from 2024. This project will employ a tracking method in the plan…" at bounding box center [580, 267] width 391 height 104
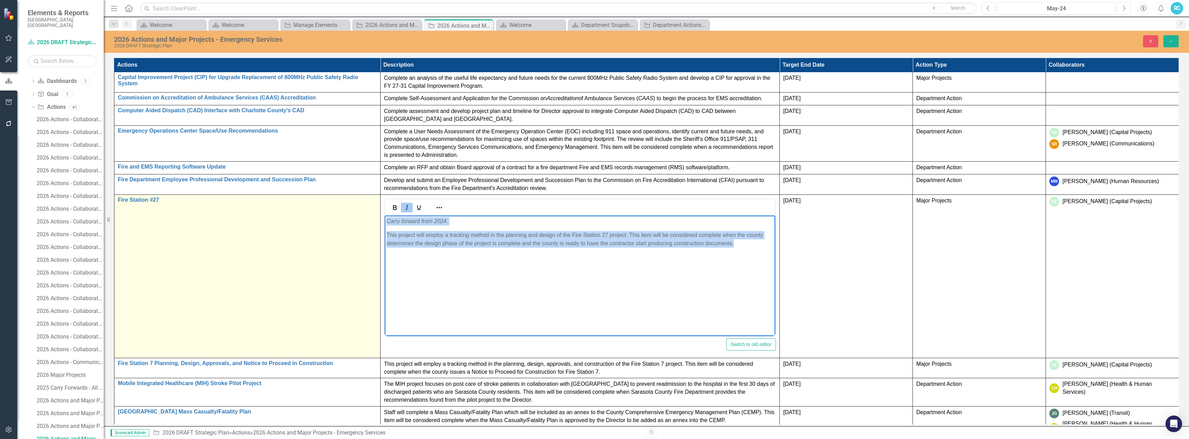
paste body "Rich Text Area. Press ALT-0 for help."
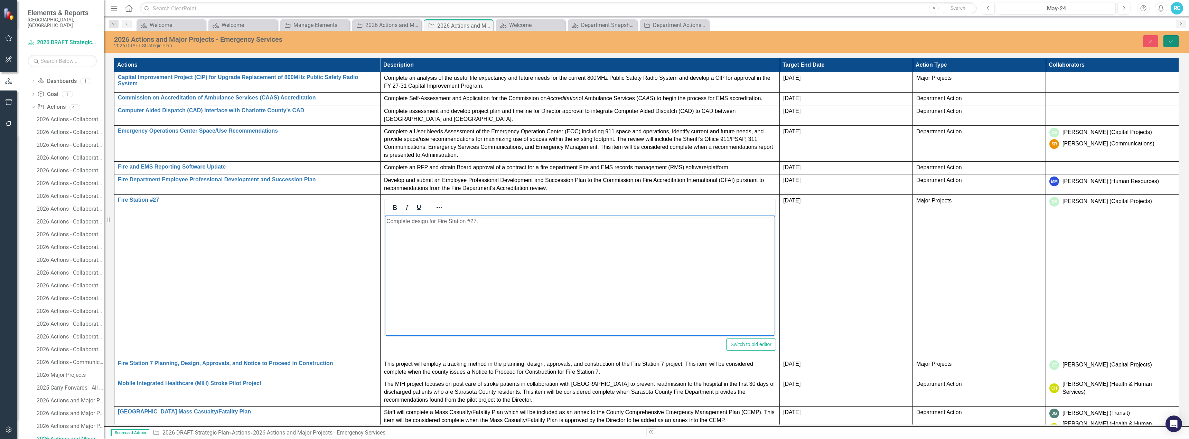
click at [1168, 39] on icon "Save" at bounding box center [1171, 41] width 6 height 5
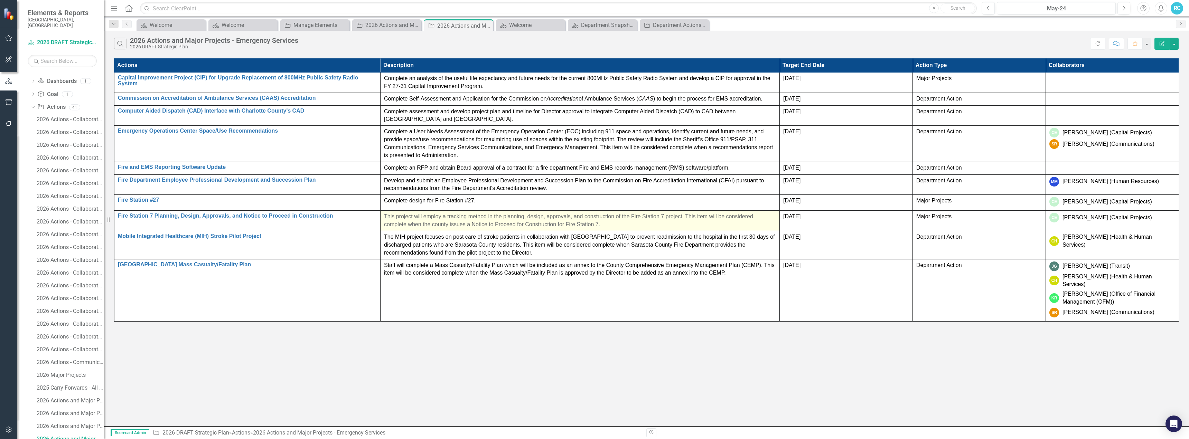
click at [603, 223] on p "This project will employ a tracking method in the planning, design, approvals, …" at bounding box center [580, 221] width 392 height 16
click at [636, 222] on p "This project will employ a tracking method in the planning, design, approvals, …" at bounding box center [580, 221] width 392 height 16
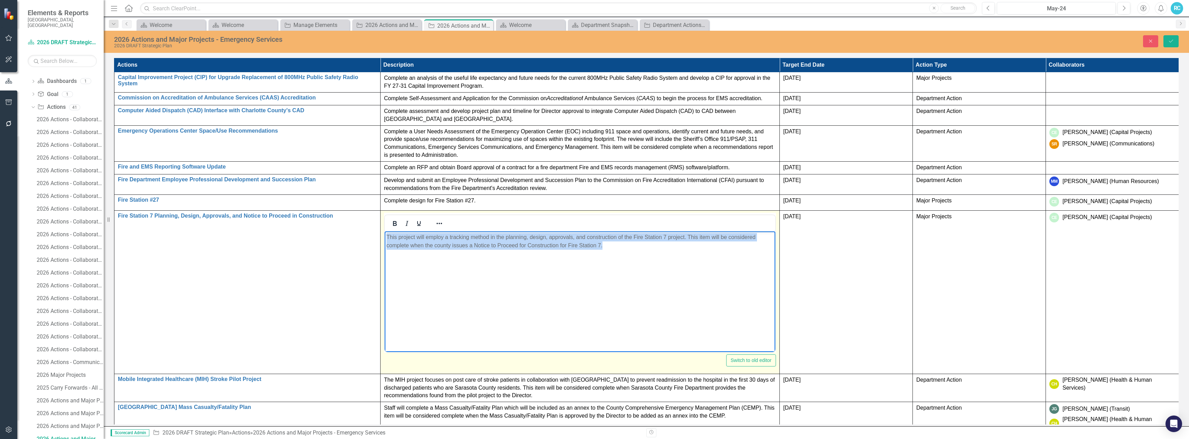
drag, startPoint x: 606, startPoint y: 245, endPoint x: 386, endPoint y: 238, distance: 220.3
click at [386, 238] on body "This project will employ a tracking method in the planning, design, approvals, …" at bounding box center [580, 283] width 391 height 104
paste body "Rich Text Area. Press ALT-0 for help."
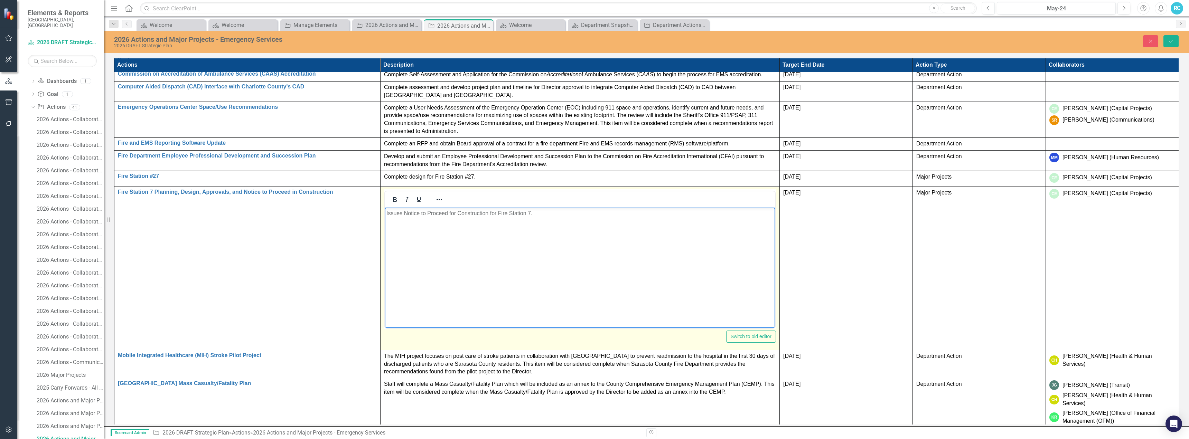
scroll to position [39, 0]
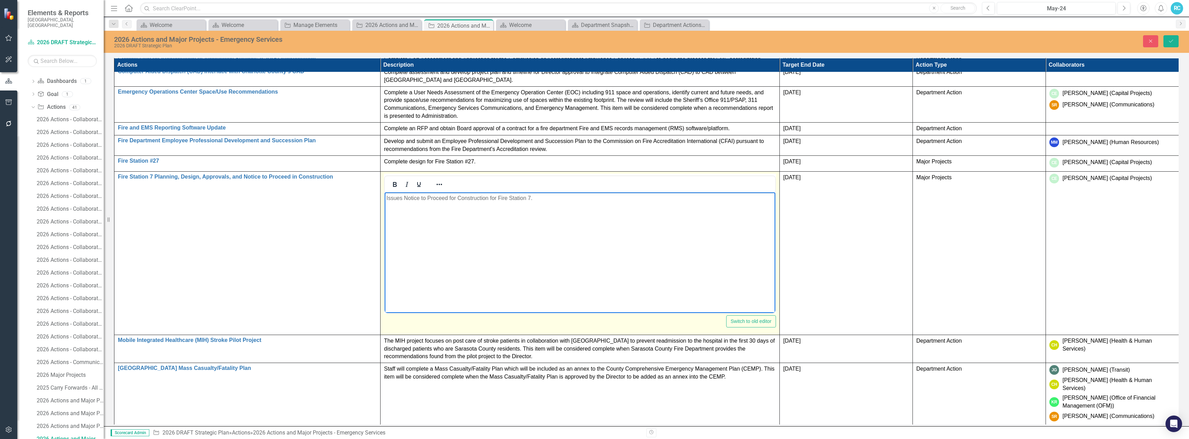
click at [688, 272] on body "Issues Notice to Proceed for Construction for Fire Station 7." at bounding box center [580, 244] width 391 height 104
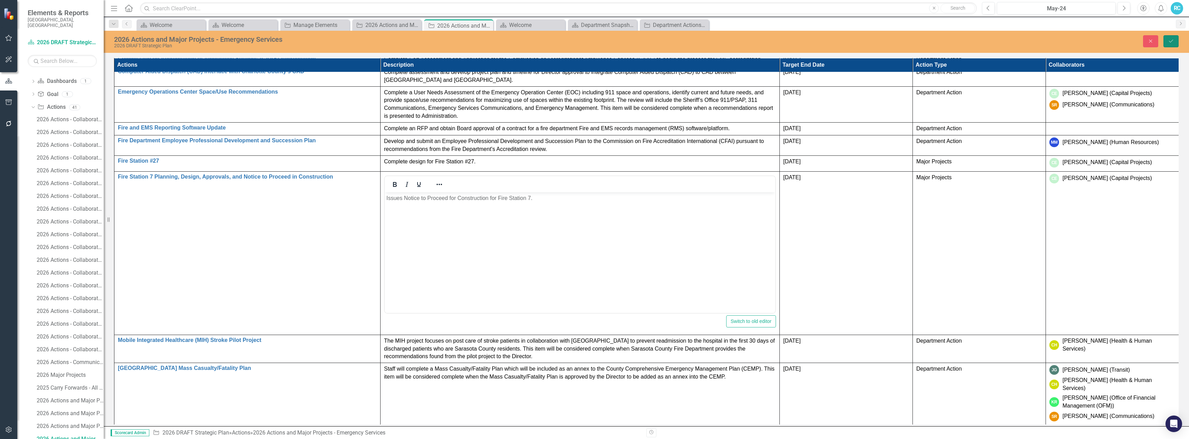
click at [1173, 40] on button "Save" at bounding box center [1171, 41] width 15 height 12
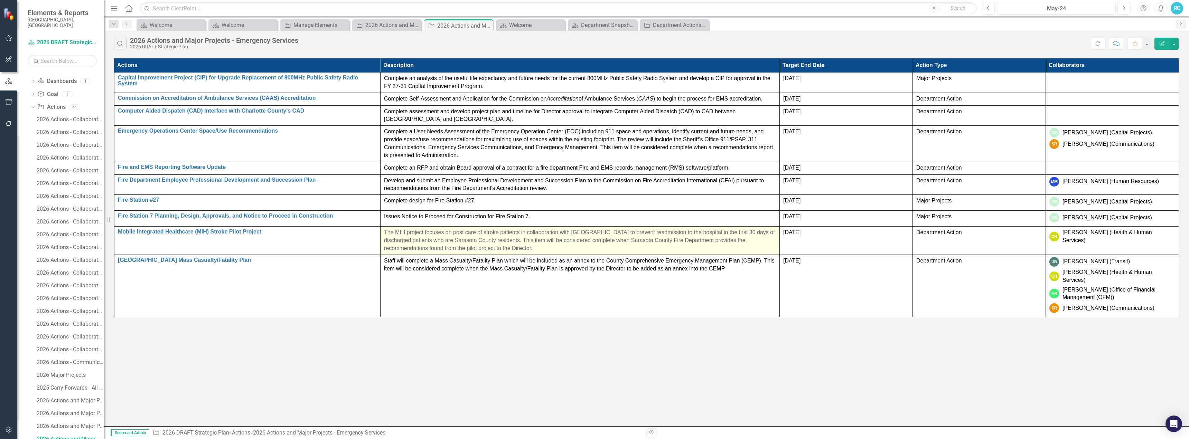
click at [483, 247] on p "The MIH project focuses on post care of stroke patients in collaboration with […" at bounding box center [580, 241] width 392 height 24
click at [525, 246] on p "The MIH project focuses on post care of stroke patients in collaboration with […" at bounding box center [580, 241] width 392 height 24
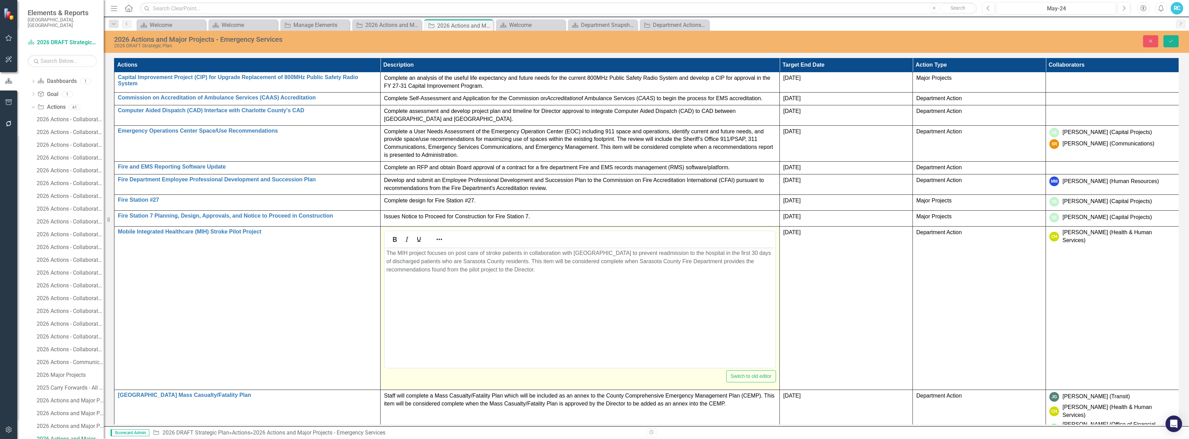
scroll to position [0, 0]
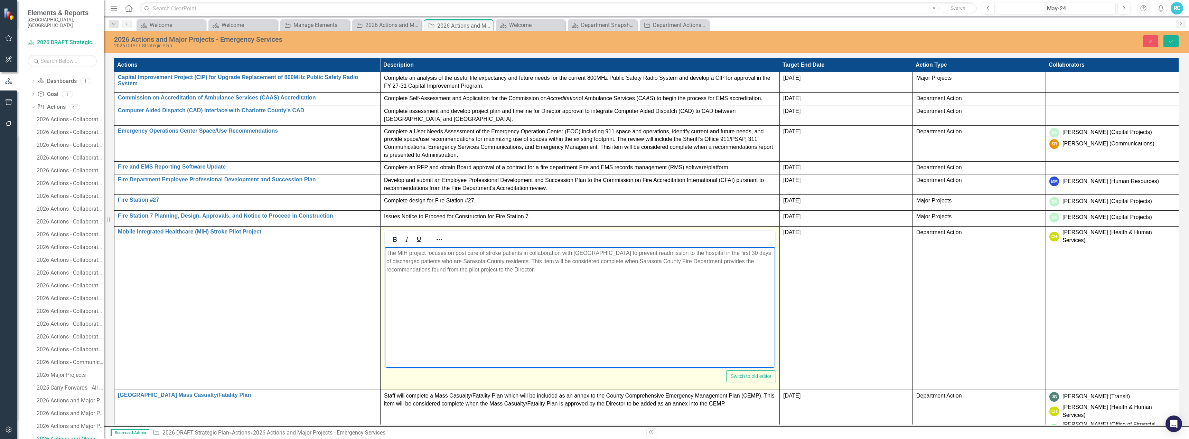
click at [444, 306] on body "The MIH project focuses on post care of stroke patients in collaboration with […" at bounding box center [580, 299] width 391 height 104
click at [561, 272] on p "The MIH project focuses on post care of stroke patients in collaboration with […" at bounding box center [579, 261] width 387 height 25
click at [524, 284] on p "Complete assessment of findings from MIH Pilot Project and provide recommendati…" at bounding box center [579, 283] width 387 height 8
click at [548, 270] on p "The MIH project focuses on post care of stroke patients in collaboration with […" at bounding box center [579, 261] width 387 height 25
drag, startPoint x: 541, startPoint y: 270, endPoint x: 385, endPoint y: 254, distance: 156.7
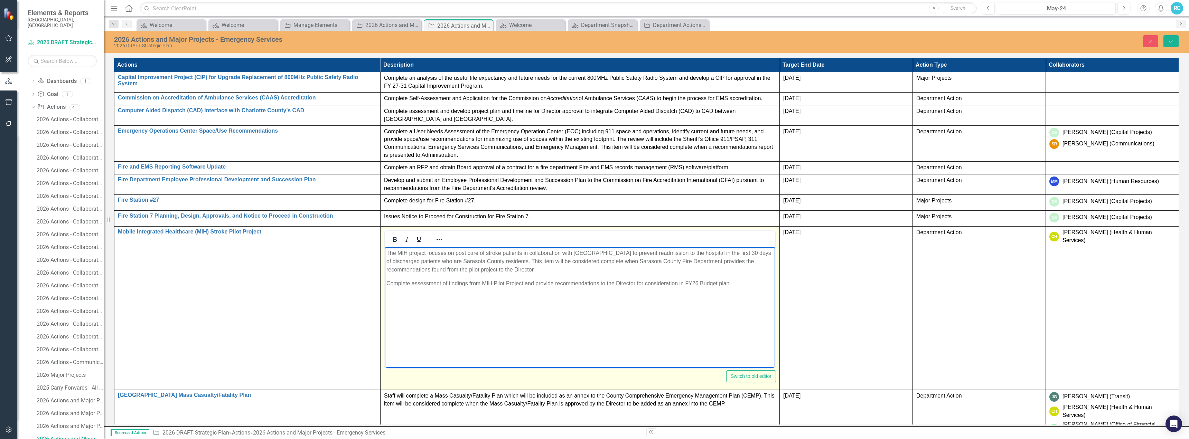
click at [385, 254] on body "The MIH project focuses on post care of stroke patients in collaboration with […" at bounding box center [580, 299] width 391 height 104
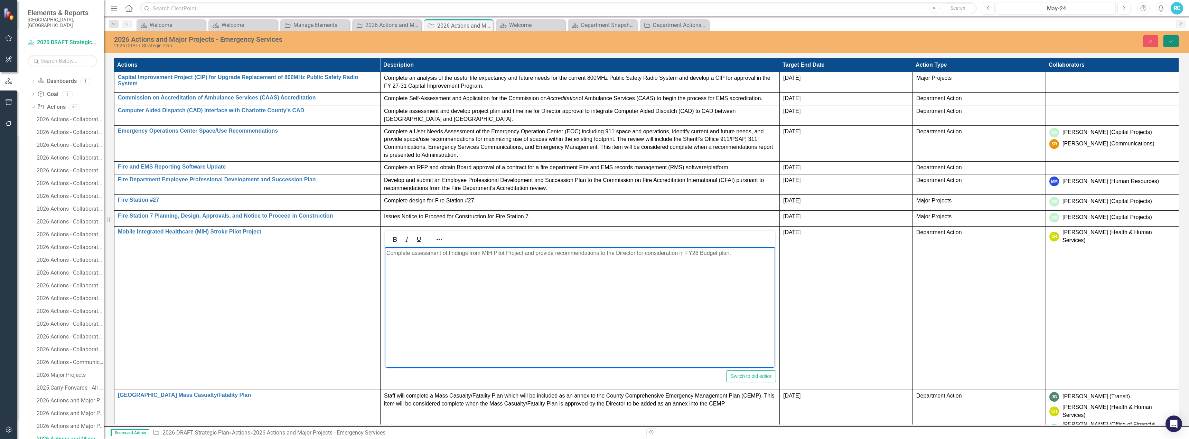
click at [1170, 39] on icon "Save" at bounding box center [1171, 41] width 6 height 5
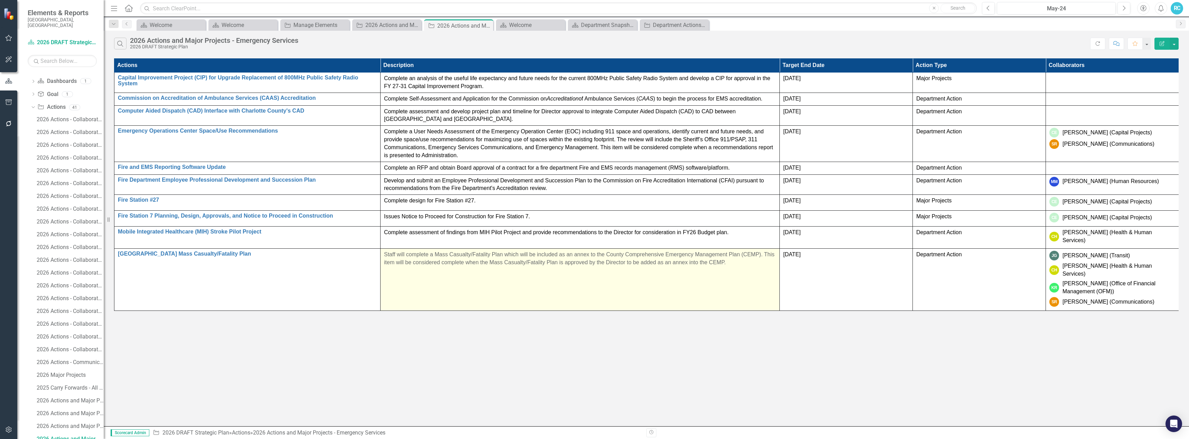
click at [435, 262] on td "Staff will complete a Mass Casualty/Fatality Plan which will be included as an …" at bounding box center [580, 280] width 399 height 62
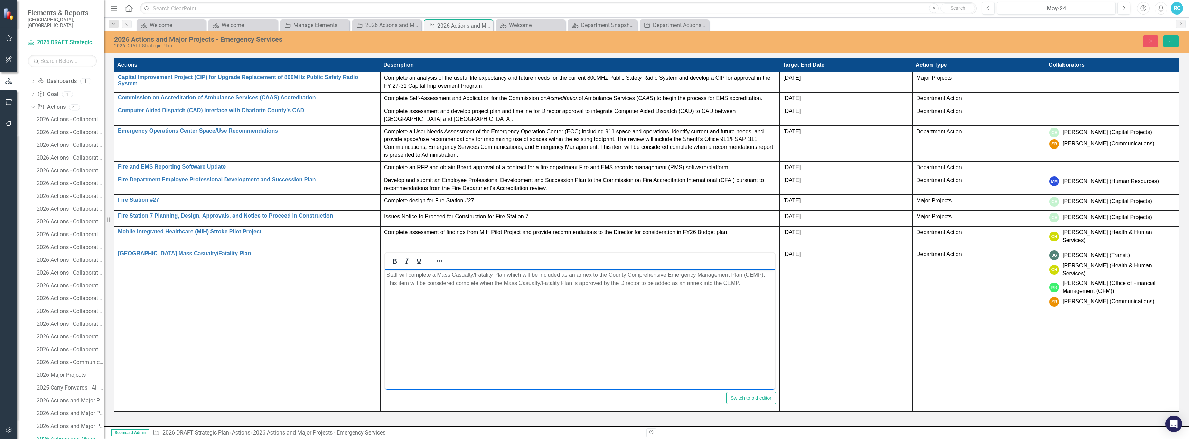
click at [410, 275] on p "Staff will complete a Mass Casualty/Fatality Plan which will be included as an …" at bounding box center [579, 279] width 387 height 17
click at [411, 275] on p "Staff will complete a Mass Casualty/Fatality Plan which will be included as an …" at bounding box center [579, 279] width 387 height 17
drag, startPoint x: 501, startPoint y: 275, endPoint x: 510, endPoint y: 276, distance: 8.3
click at [510, 276] on p "Complete a Mass Casualty/Fatality Plan which will be included as an annex to th…" at bounding box center [579, 279] width 387 height 17
drag, startPoint x: 743, startPoint y: 274, endPoint x: 748, endPoint y: 283, distance: 10.5
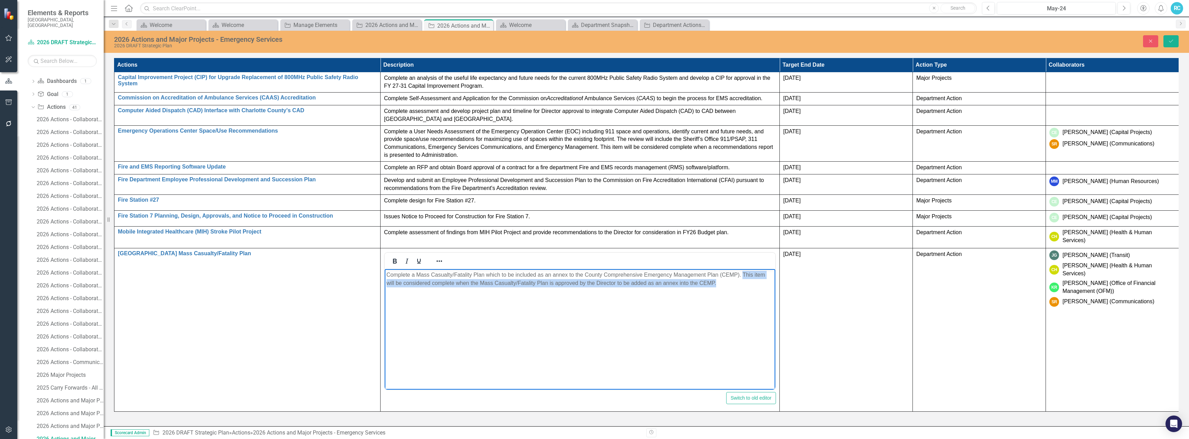
click at [748, 283] on p "Complete a Mass Casualty/Fatality Plan which to be included as an annex to the …" at bounding box center [579, 279] width 387 height 17
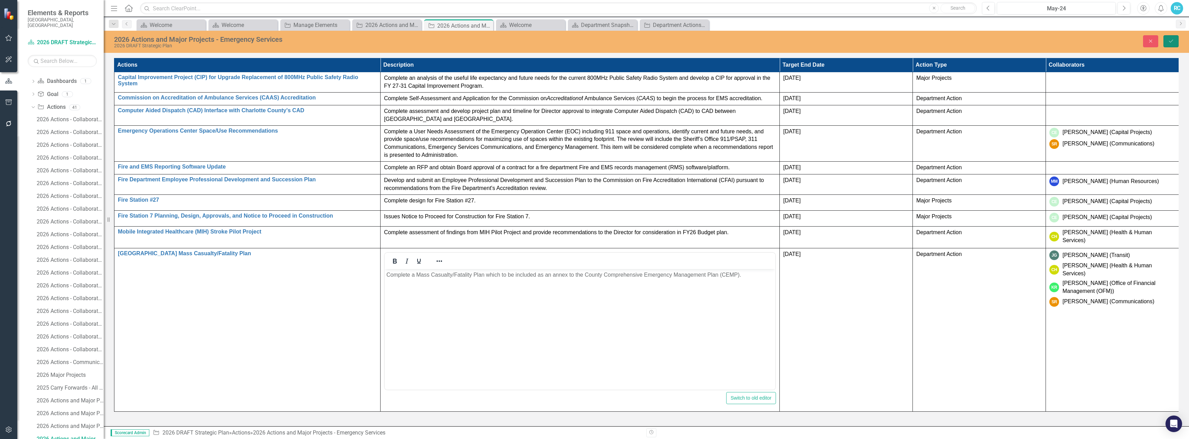
click at [1174, 41] on button "Save" at bounding box center [1171, 41] width 15 height 12
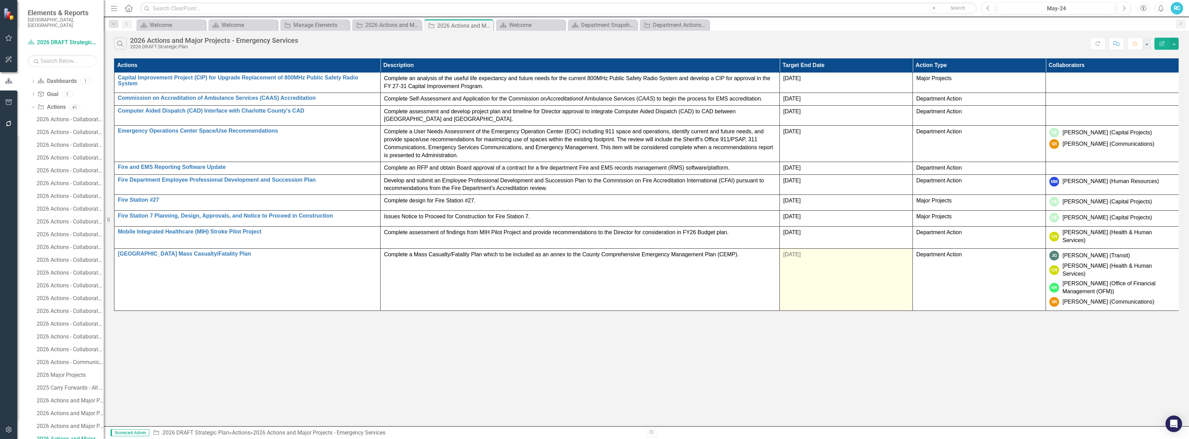
click at [786, 252] on span "[DATE]" at bounding box center [791, 255] width 17 height 6
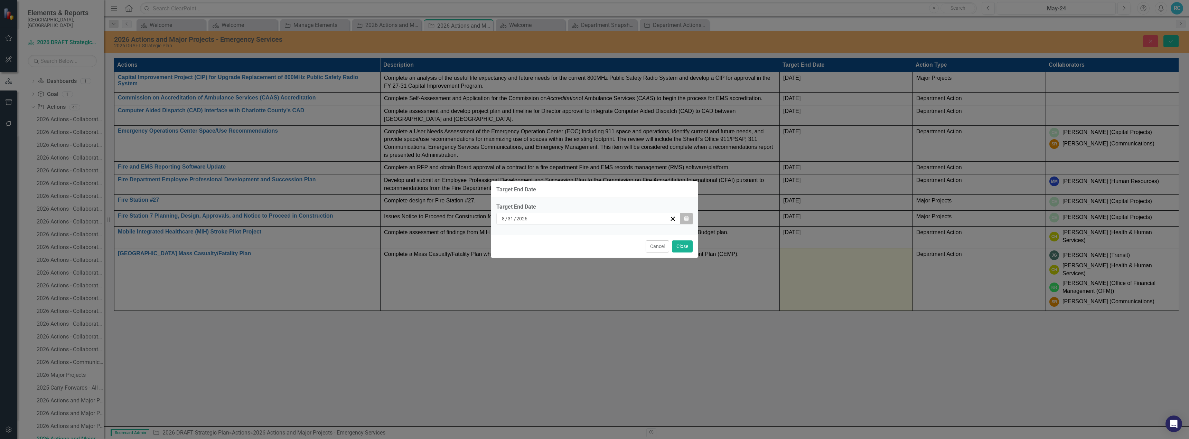
click at [689, 218] on button "Calendar" at bounding box center [686, 219] width 13 height 12
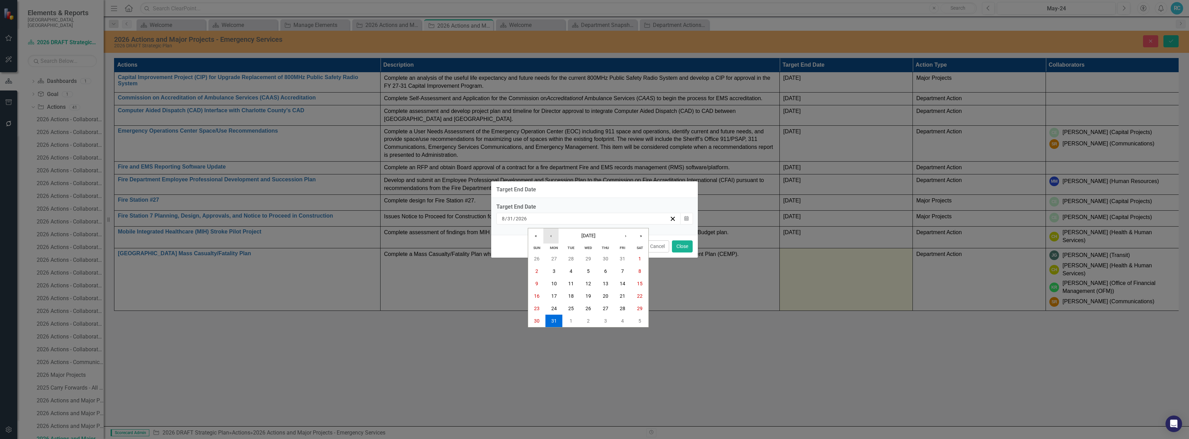
click at [549, 236] on button "‹" at bounding box center [550, 235] width 15 height 15
click at [569, 307] on abbr "30" at bounding box center [571, 309] width 6 height 6
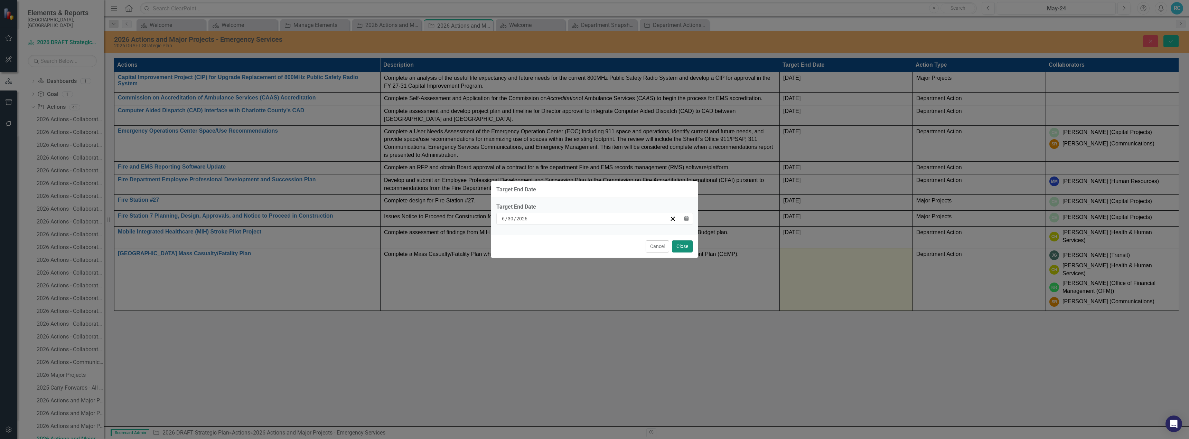
click at [677, 246] on button "Close" at bounding box center [682, 247] width 21 height 12
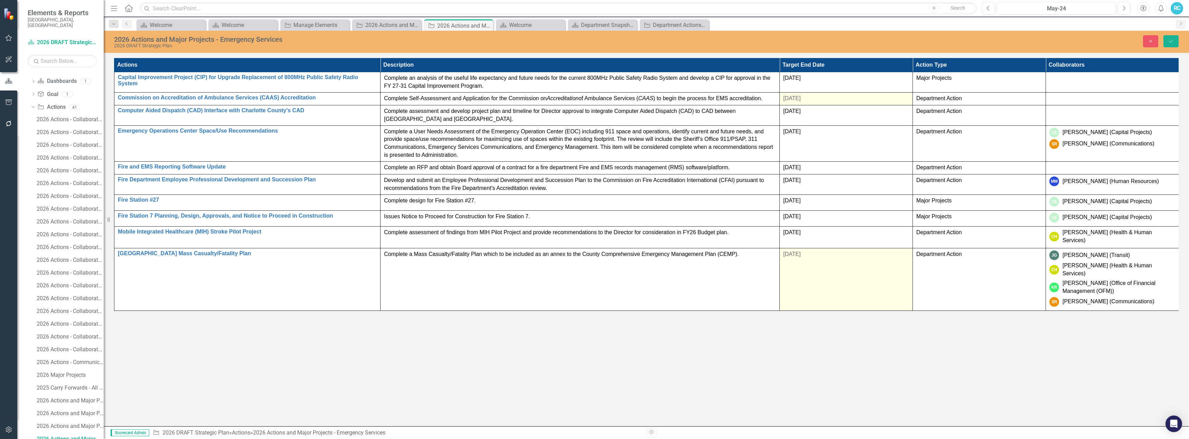
click at [789, 97] on span "[DATE]" at bounding box center [791, 98] width 17 height 6
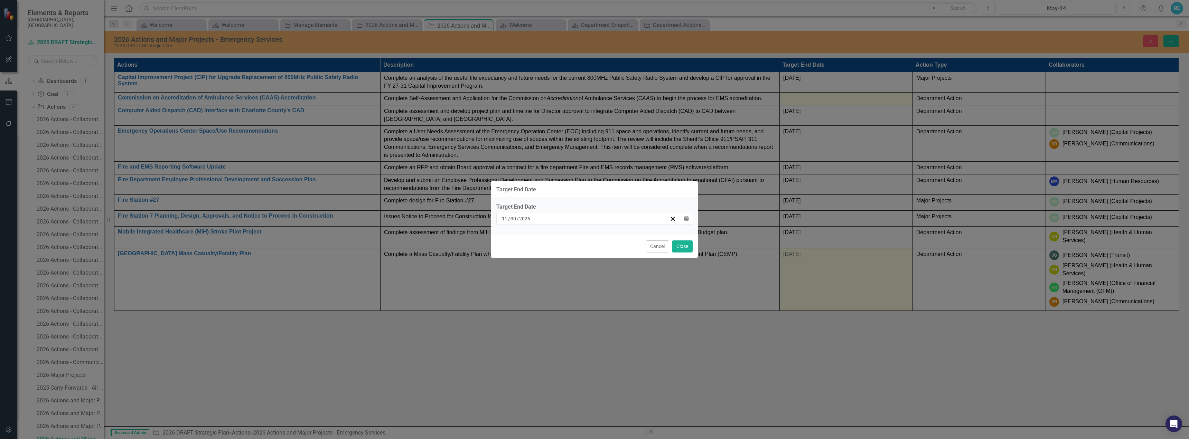
click at [805, 141] on div "Target End Date Target End Date [DATE] Calendar Cancel Close" at bounding box center [594, 219] width 1189 height 439
click at [681, 247] on button "Close" at bounding box center [682, 247] width 21 height 12
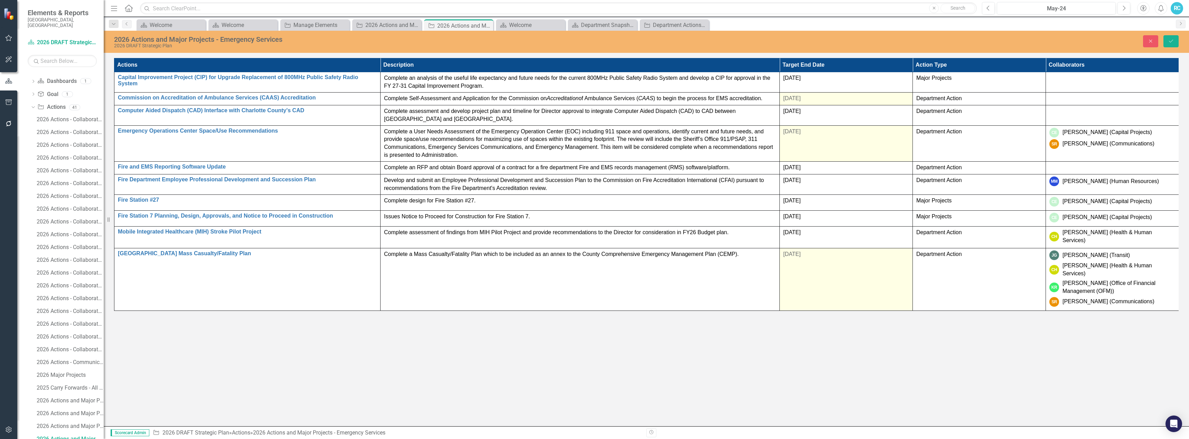
click at [788, 138] on td "[DATE]" at bounding box center [846, 143] width 133 height 36
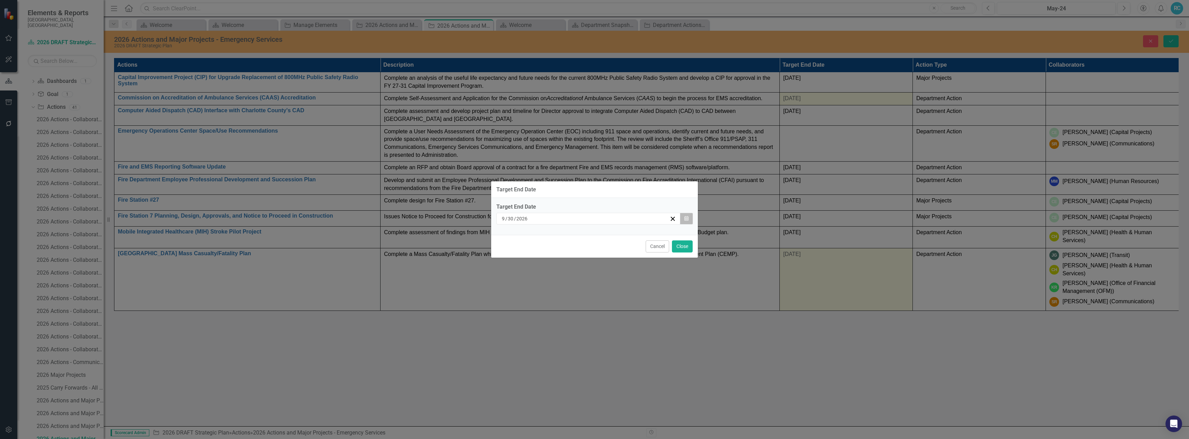
click at [684, 220] on icon "Calendar" at bounding box center [686, 218] width 4 height 5
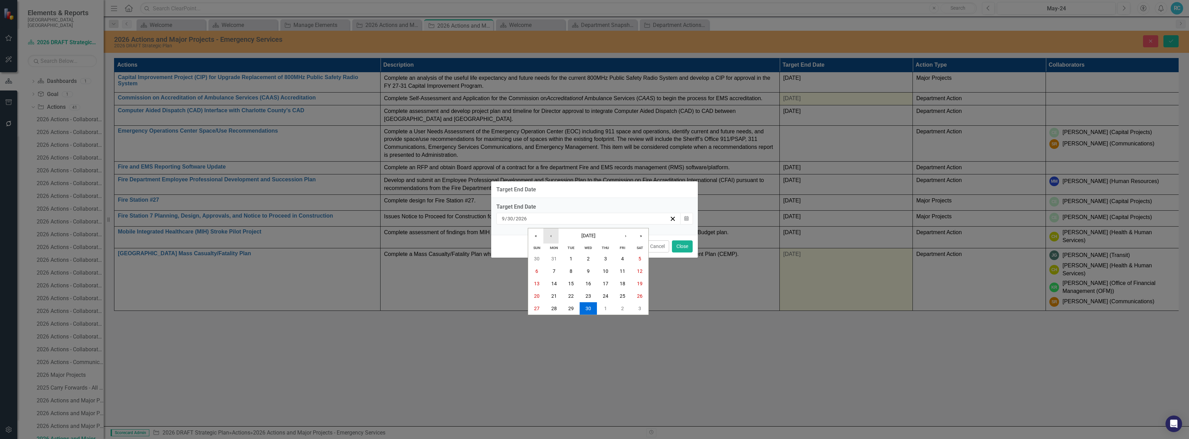
click at [553, 236] on button "‹" at bounding box center [550, 235] width 15 height 15
click at [620, 306] on abbr "31" at bounding box center [623, 309] width 6 height 6
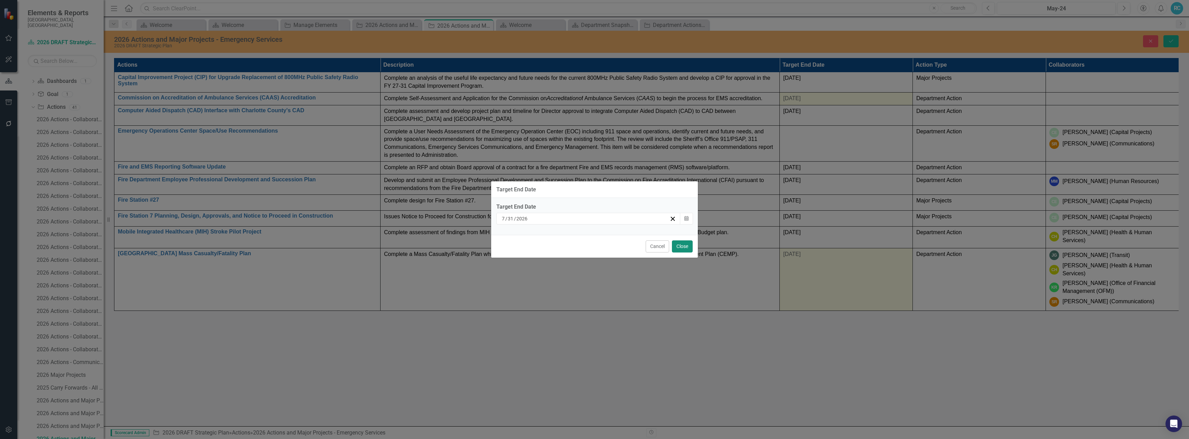
click at [683, 246] on button "Close" at bounding box center [682, 247] width 21 height 12
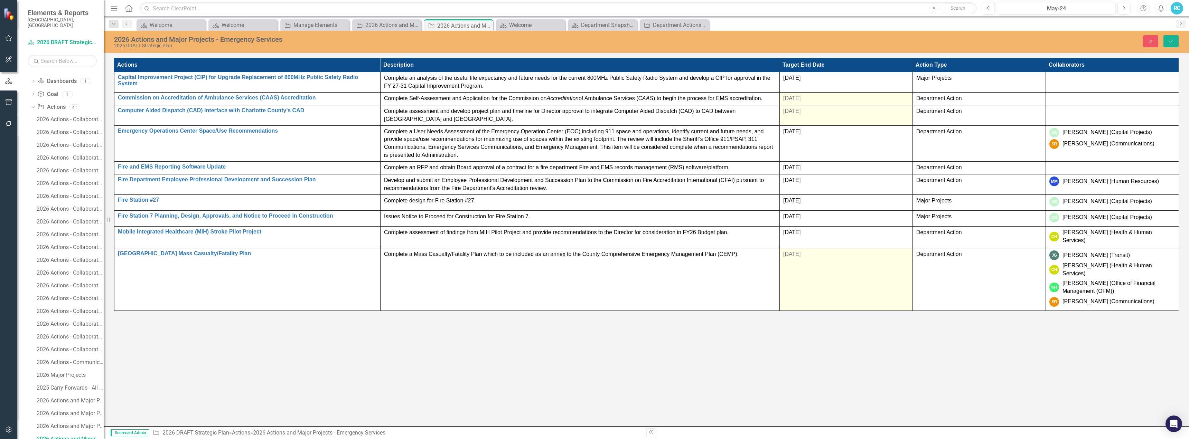
click at [787, 112] on span "[DATE]" at bounding box center [791, 111] width 17 height 6
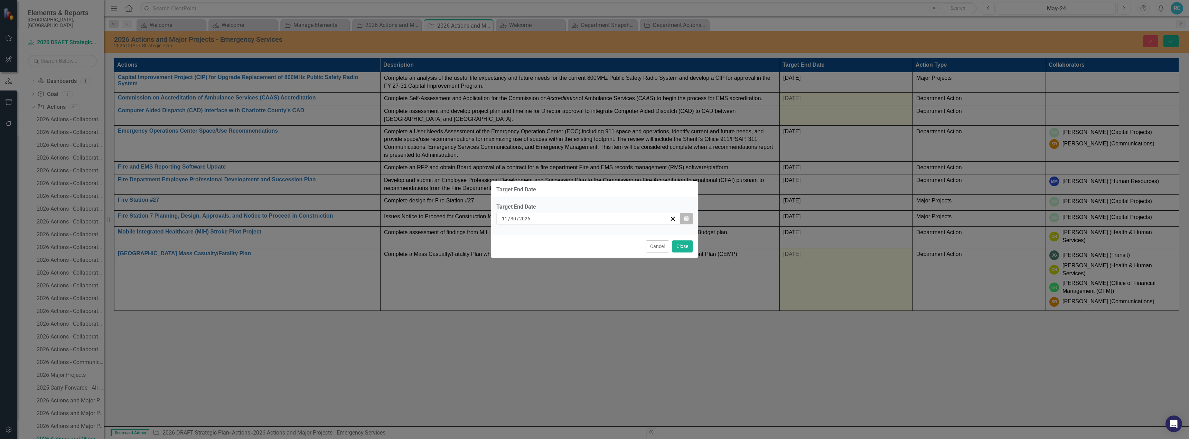
click at [687, 217] on icon "Calendar" at bounding box center [686, 218] width 4 height 5
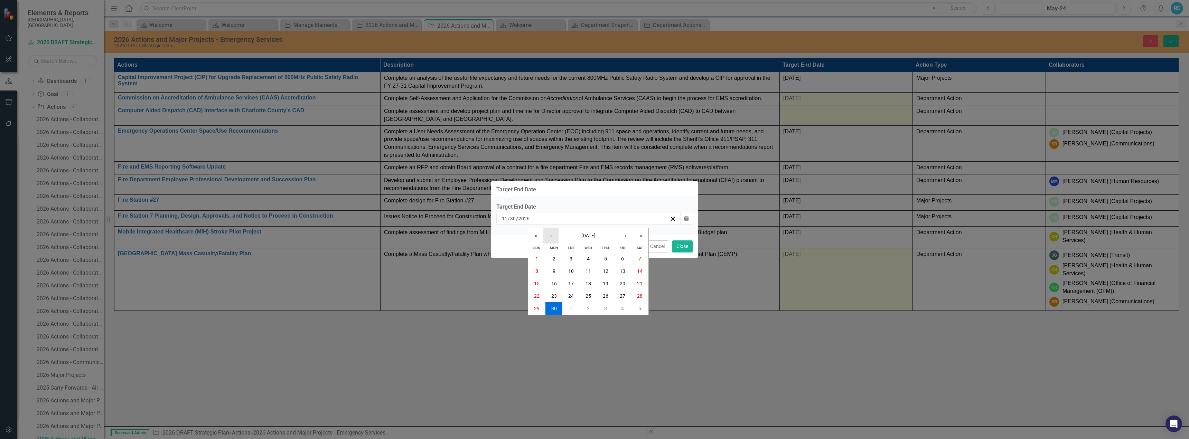
click at [548, 235] on button "‹" at bounding box center [550, 235] width 15 height 15
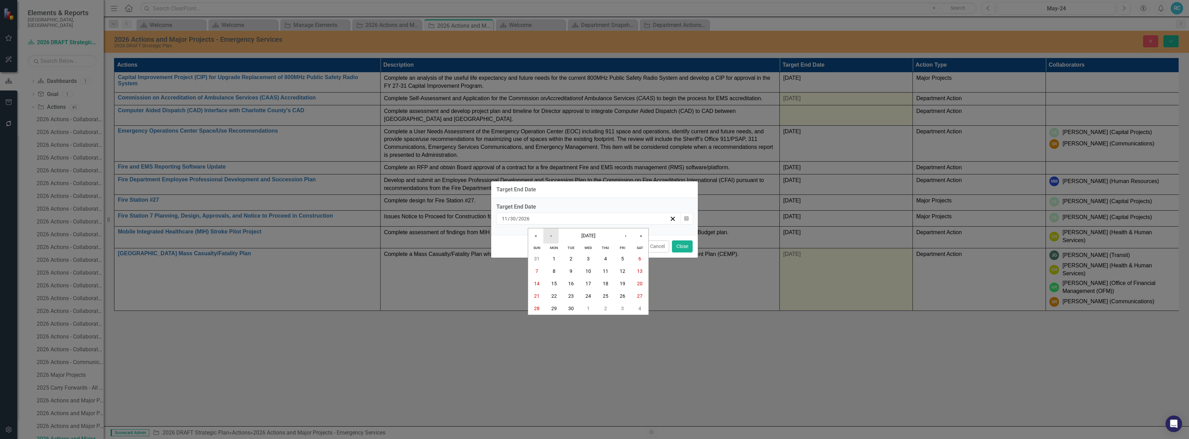
click at [548, 235] on button "‹" at bounding box center [550, 235] width 15 height 15
click at [605, 308] on abbr "30" at bounding box center [606, 309] width 6 height 6
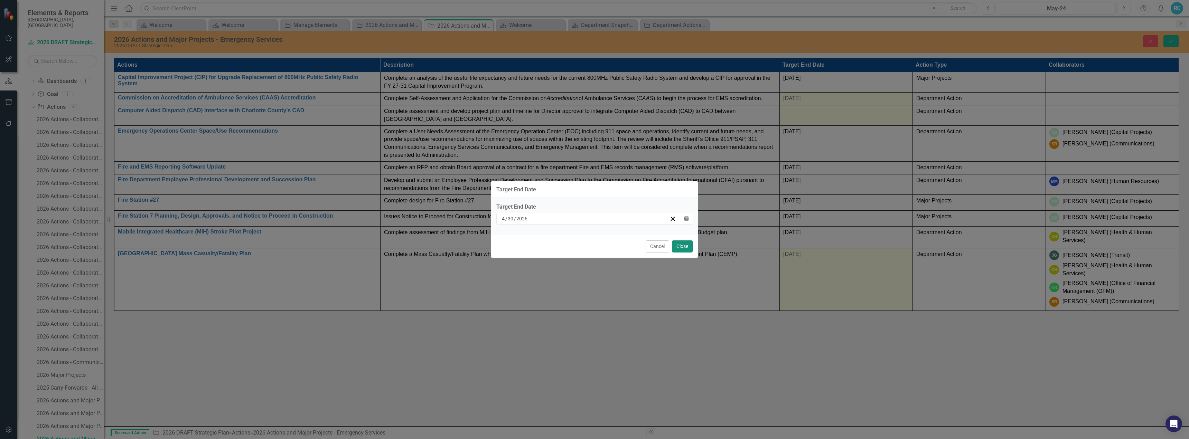
click at [677, 248] on button "Close" at bounding box center [682, 247] width 21 height 12
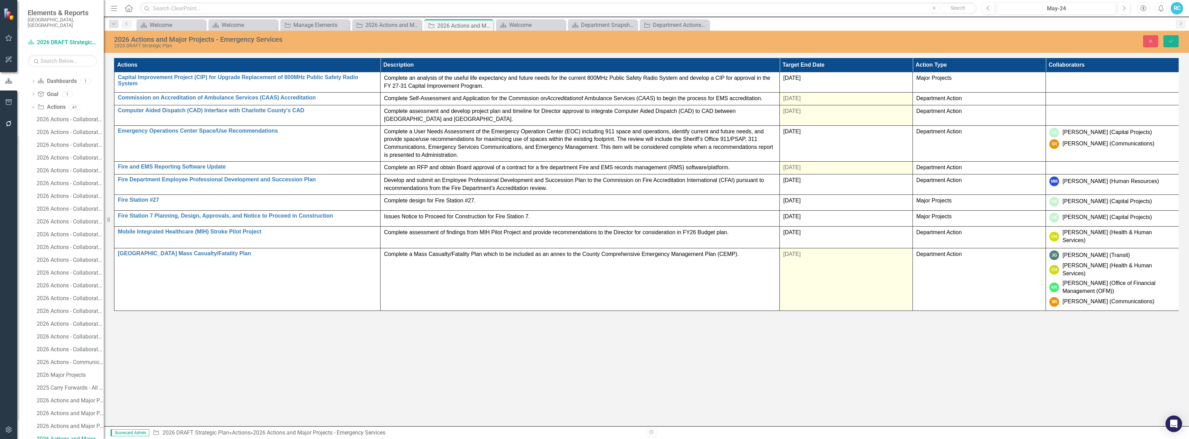
click at [794, 169] on span "[DATE]" at bounding box center [791, 168] width 17 height 6
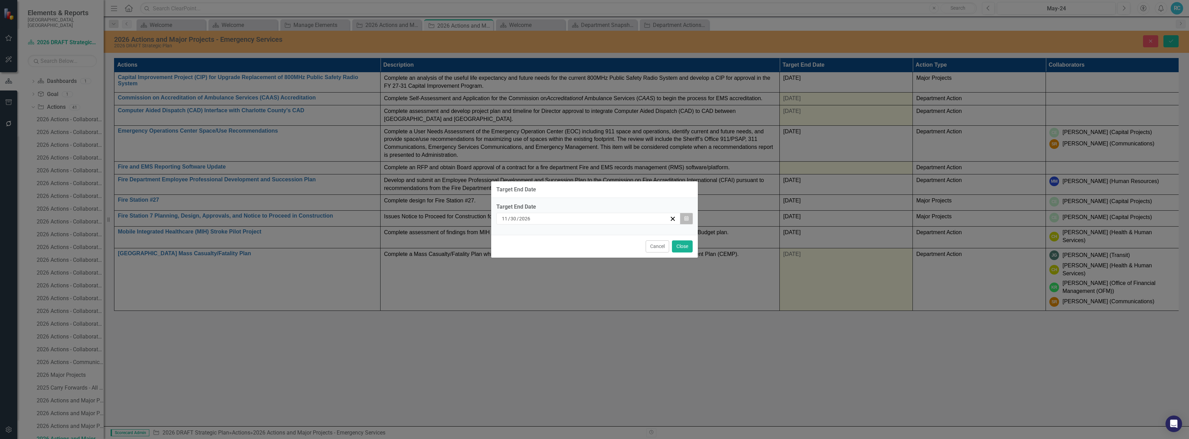
click at [685, 216] on icon "button" at bounding box center [686, 218] width 4 height 5
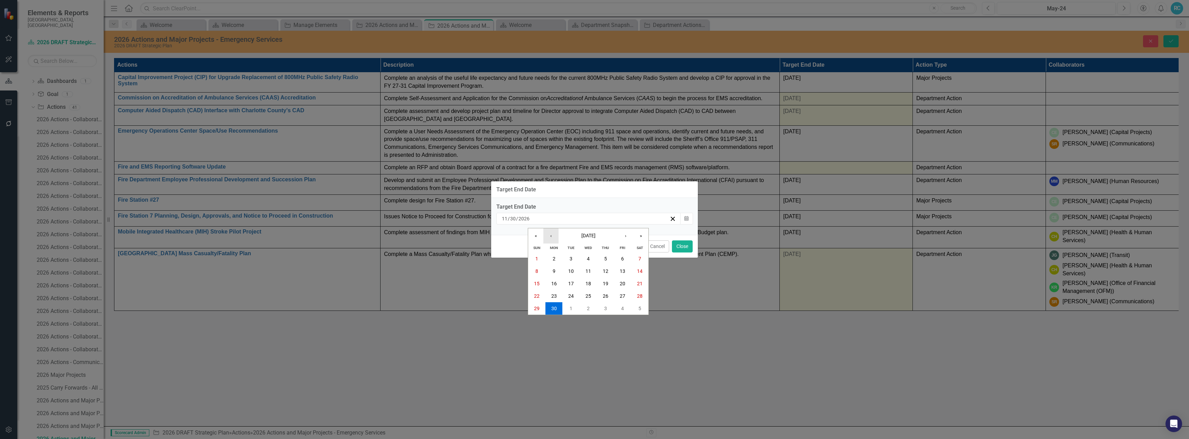
click at [552, 235] on button "‹" at bounding box center [550, 235] width 15 height 15
click at [620, 307] on abbr "30" at bounding box center [623, 309] width 6 height 6
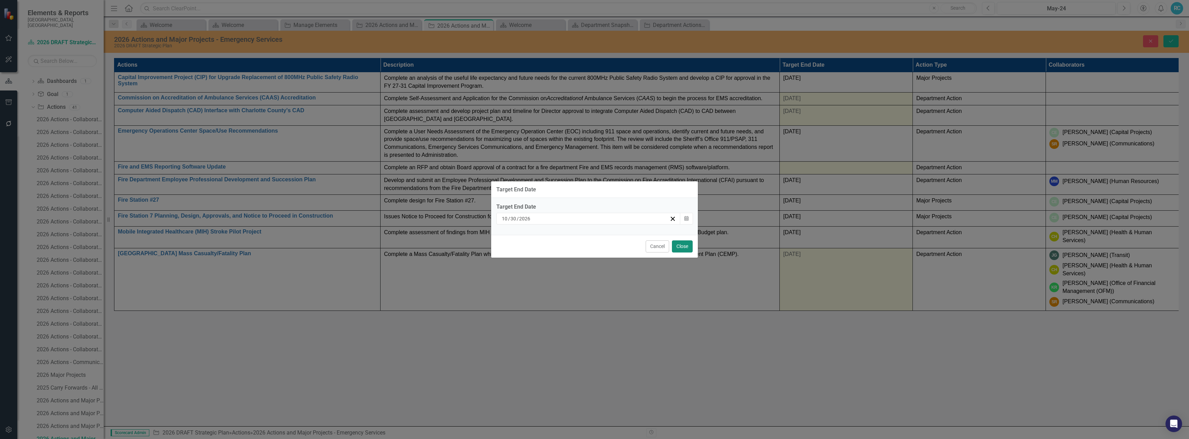
click at [681, 247] on button "Close" at bounding box center [682, 247] width 21 height 12
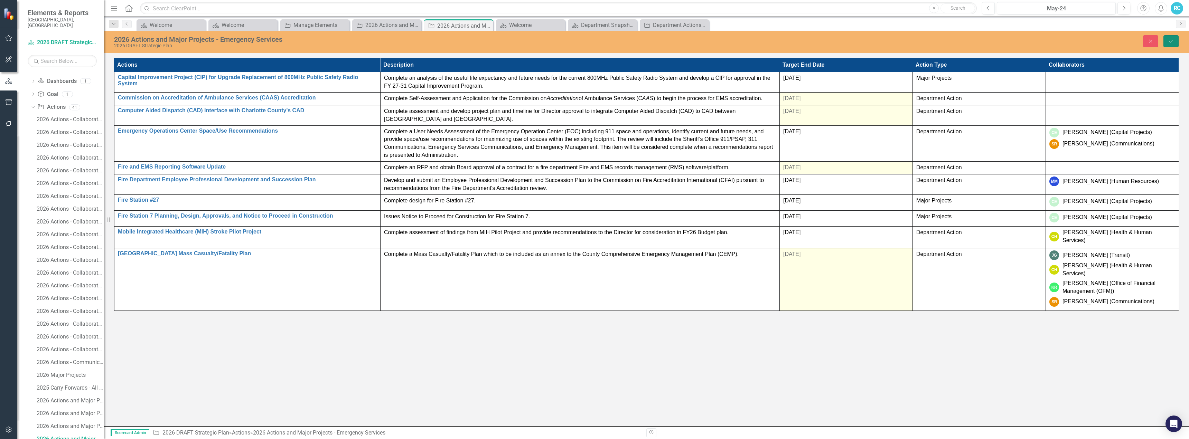
click at [1168, 43] on button "Save" at bounding box center [1171, 41] width 15 height 12
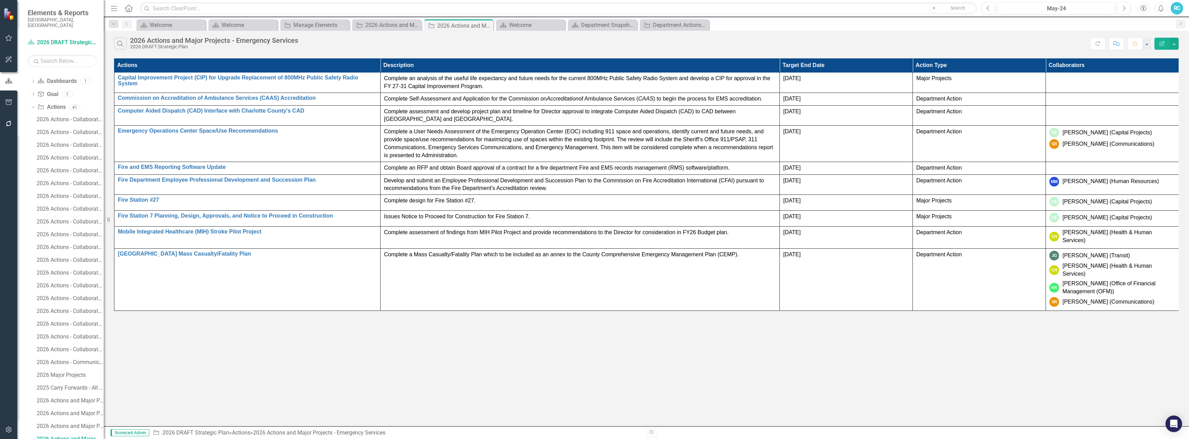
click at [310, 348] on div "Search 2026 Actions and Major Projects - Emergency Services 2026 DRAFT Strategi…" at bounding box center [646, 229] width 1085 height 396
